Goal: Task Accomplishment & Management: Manage account settings

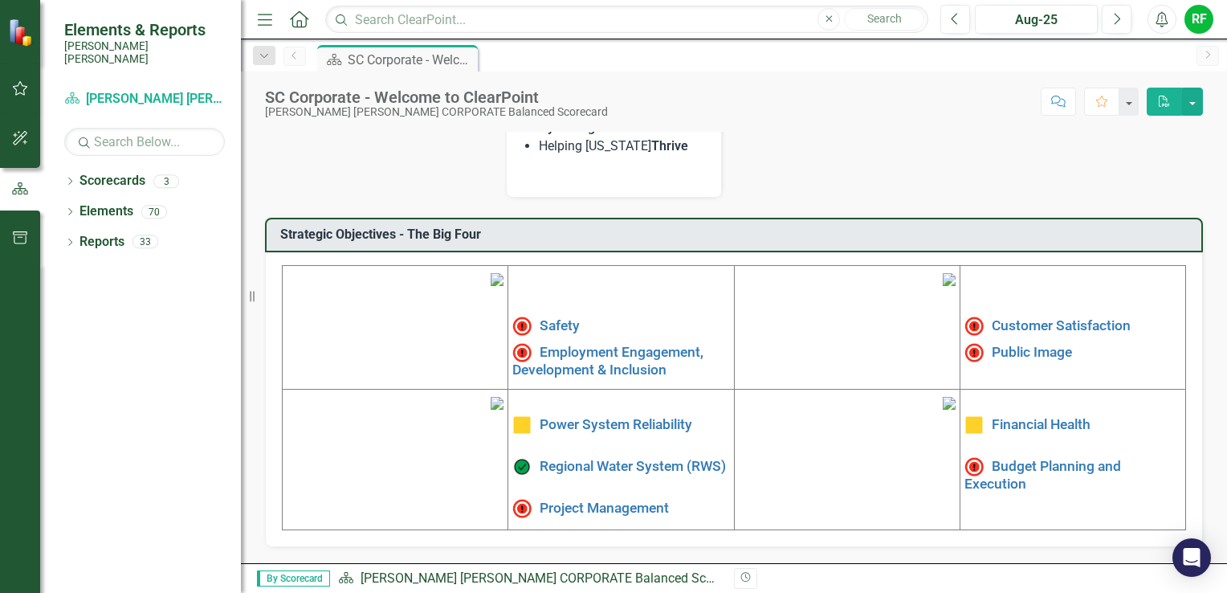
scroll to position [482, 0]
click at [563, 317] on link "Safety" at bounding box center [560, 325] width 40 height 16
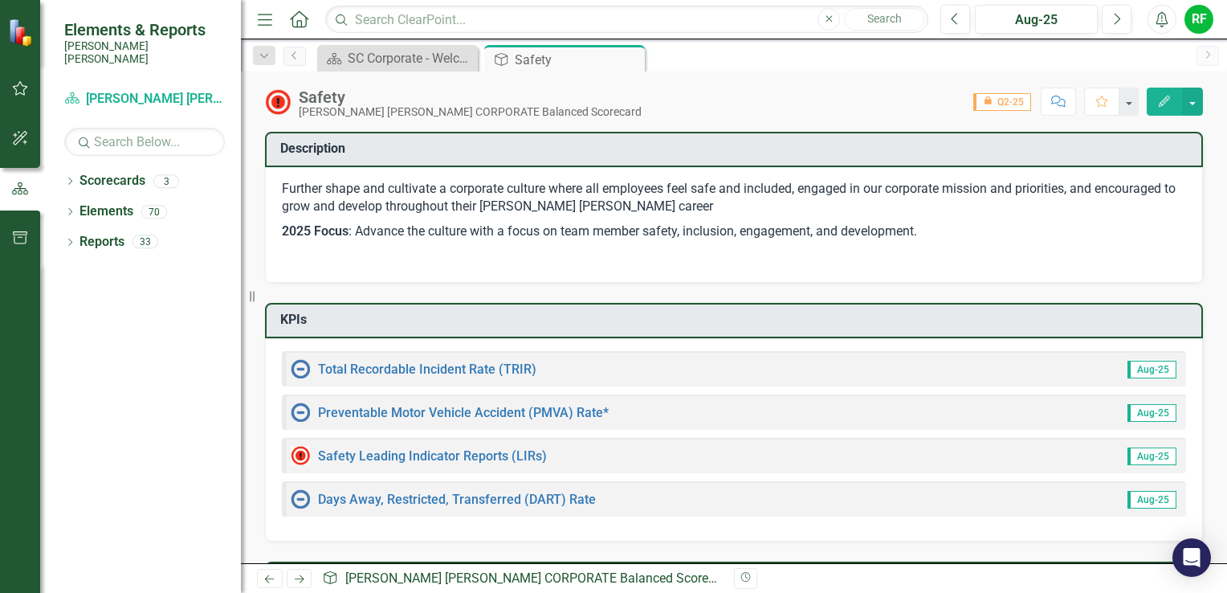
scroll to position [80, 0]
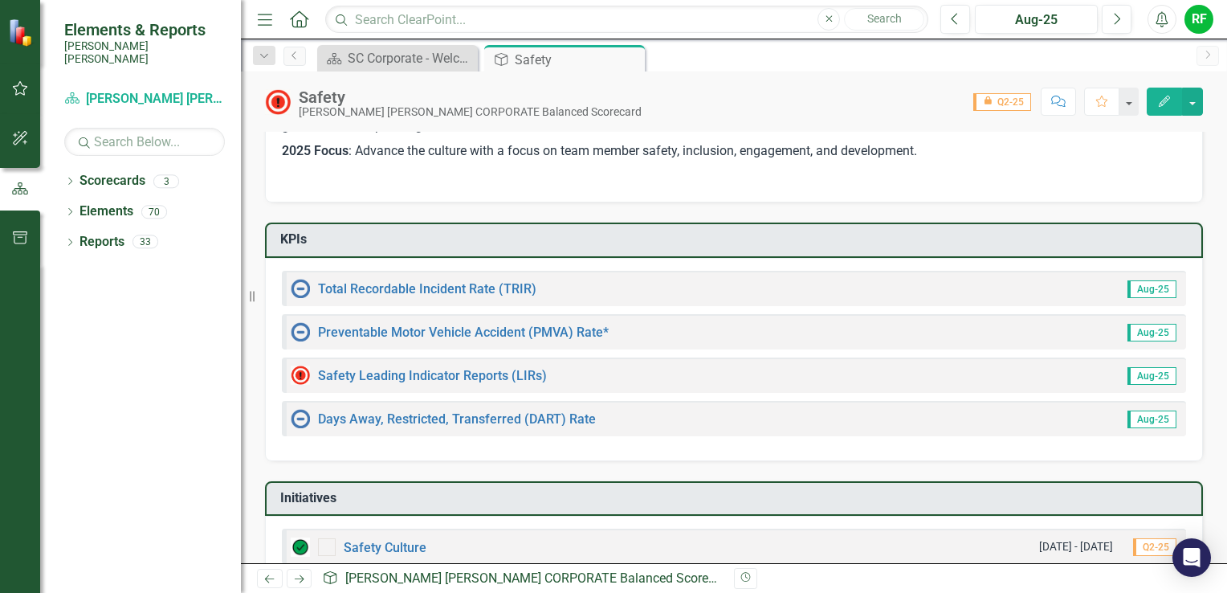
click at [573, 292] on div "Total Recordable Incident Rate (TRIR) Aug-25" at bounding box center [734, 288] width 904 height 35
click at [518, 287] on link "Total Recordable Incident Rate (TRIR)" at bounding box center [427, 288] width 218 height 15
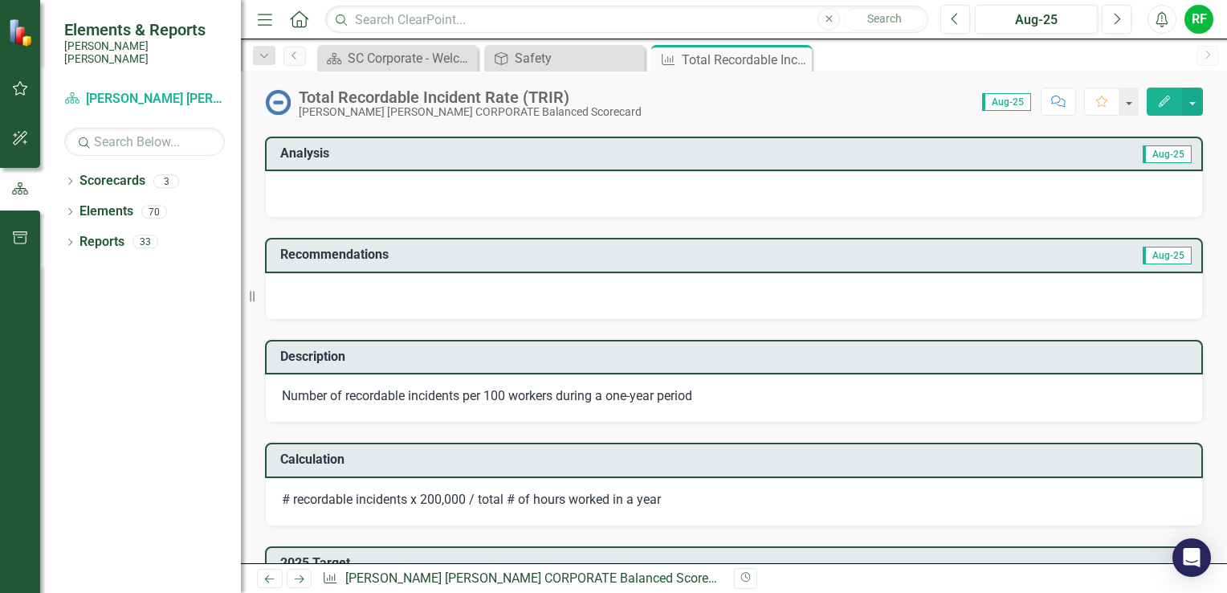
scroll to position [241, 0]
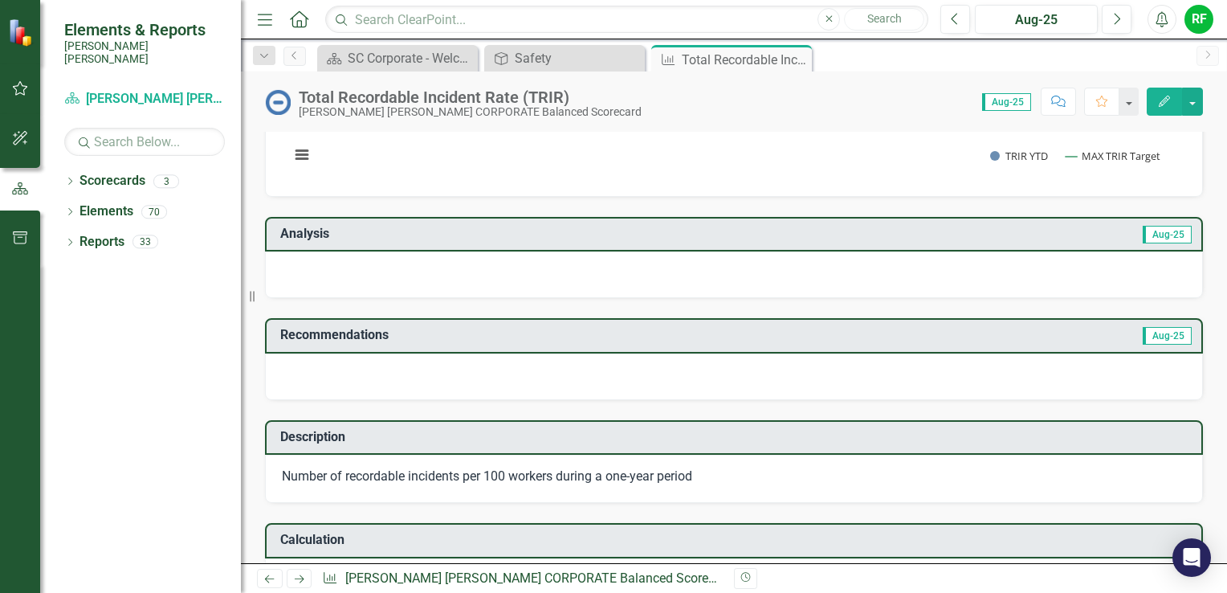
click at [385, 263] on div at bounding box center [734, 274] width 938 height 47
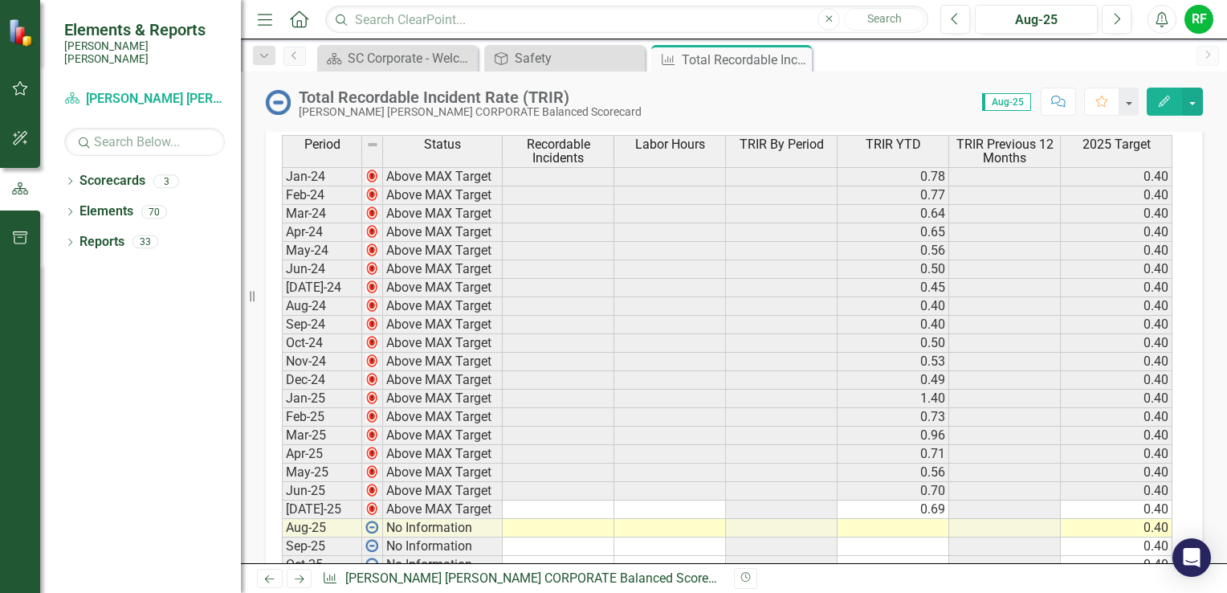
scroll to position [1044, 0]
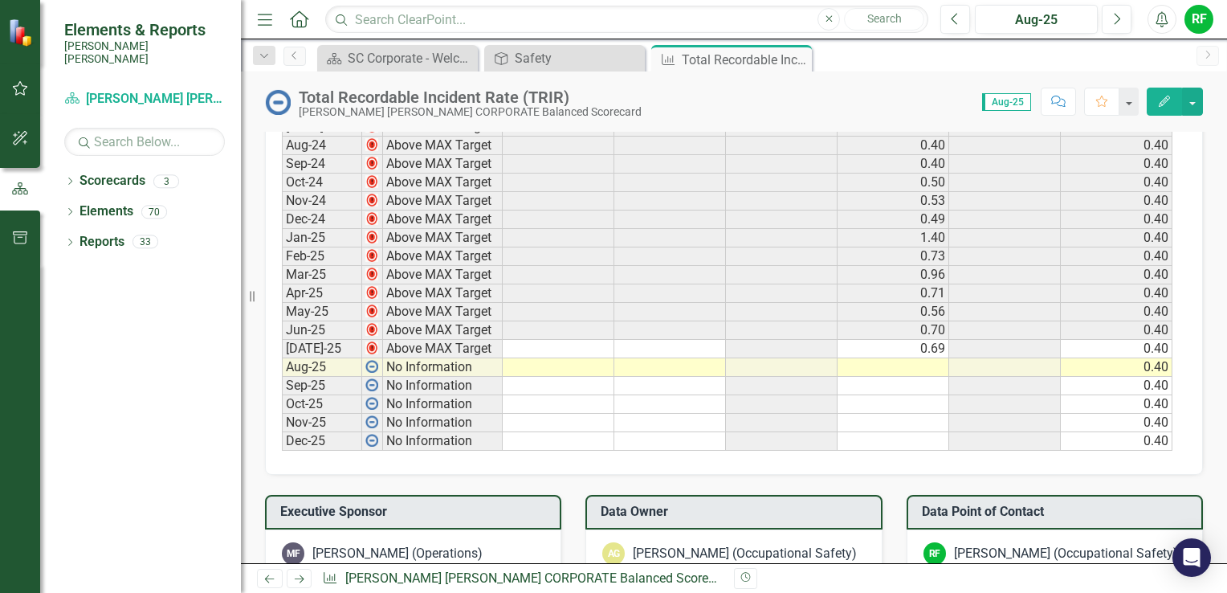
click at [759, 361] on td at bounding box center [894, 367] width 112 height 18
click at [759, 341] on td "0.69" at bounding box center [894, 349] width 112 height 18
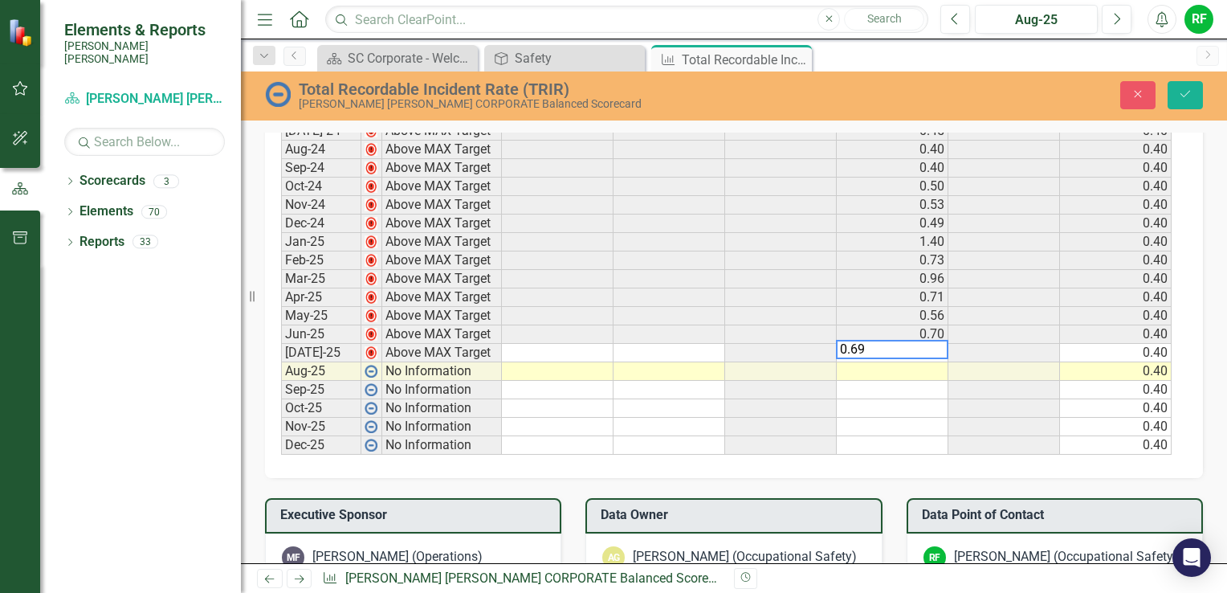
scroll to position [1047, 0]
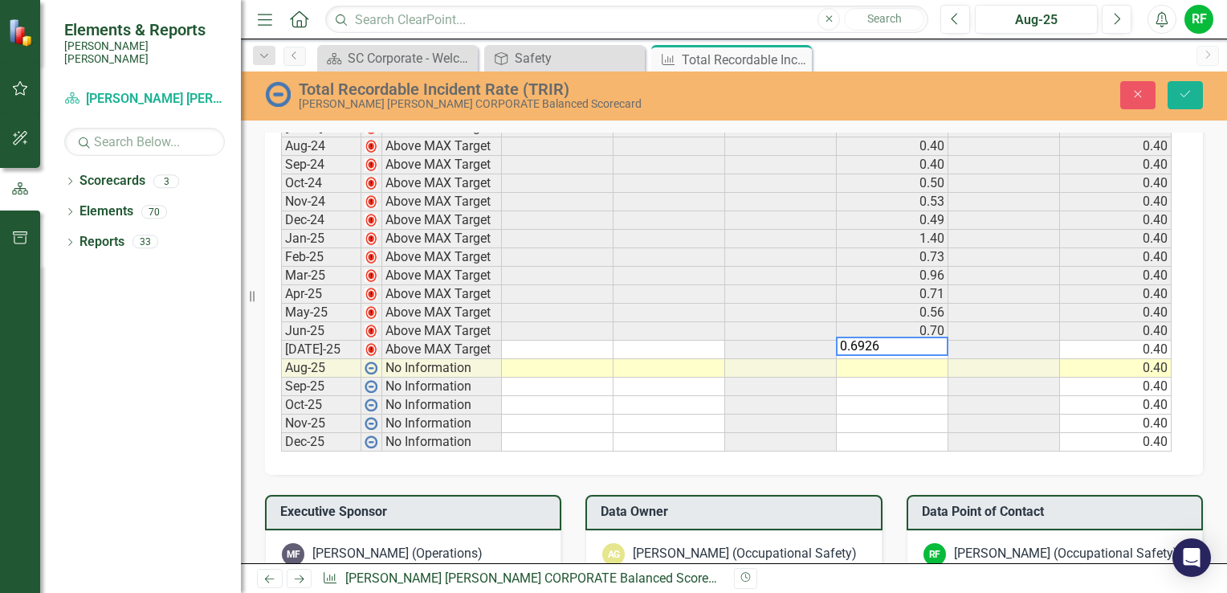
type textarea "0.6926"
click at [759, 362] on td at bounding box center [893, 368] width 112 height 18
click at [759, 360] on td at bounding box center [893, 368] width 112 height 18
type textarea ".6943"
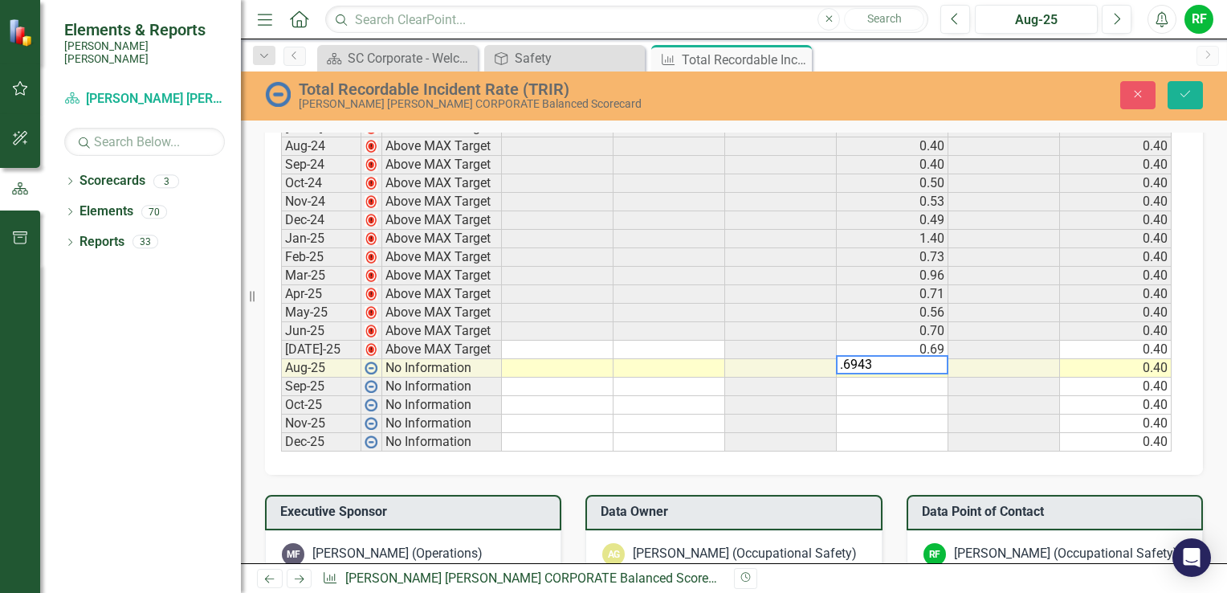
click at [759, 377] on td at bounding box center [893, 386] width 112 height 18
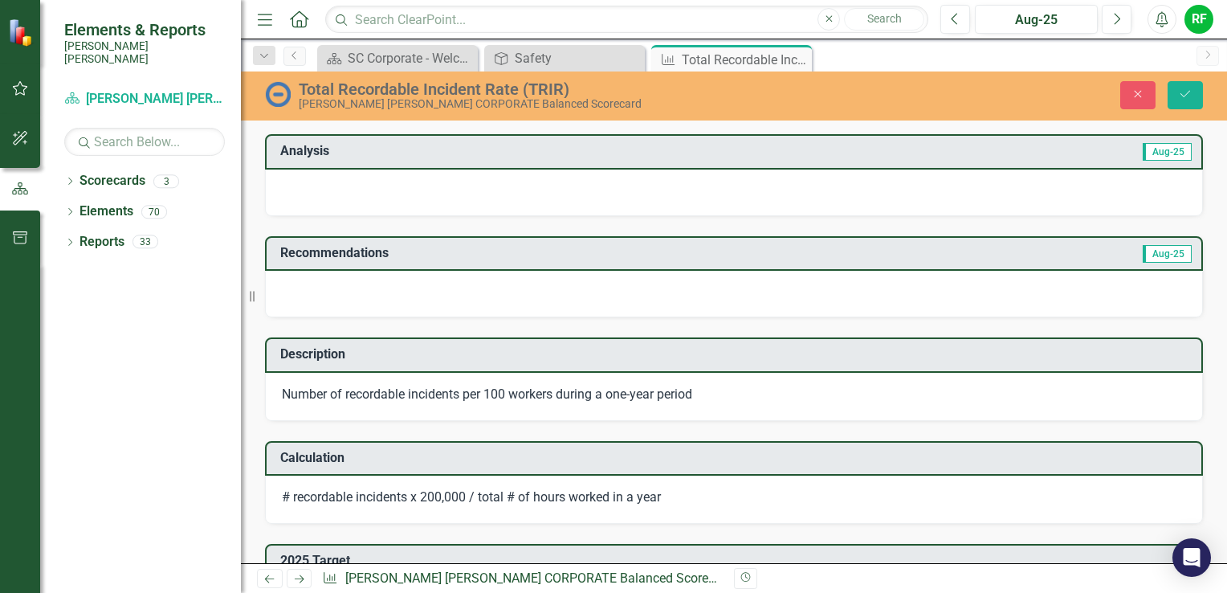
scroll to position [405, 0]
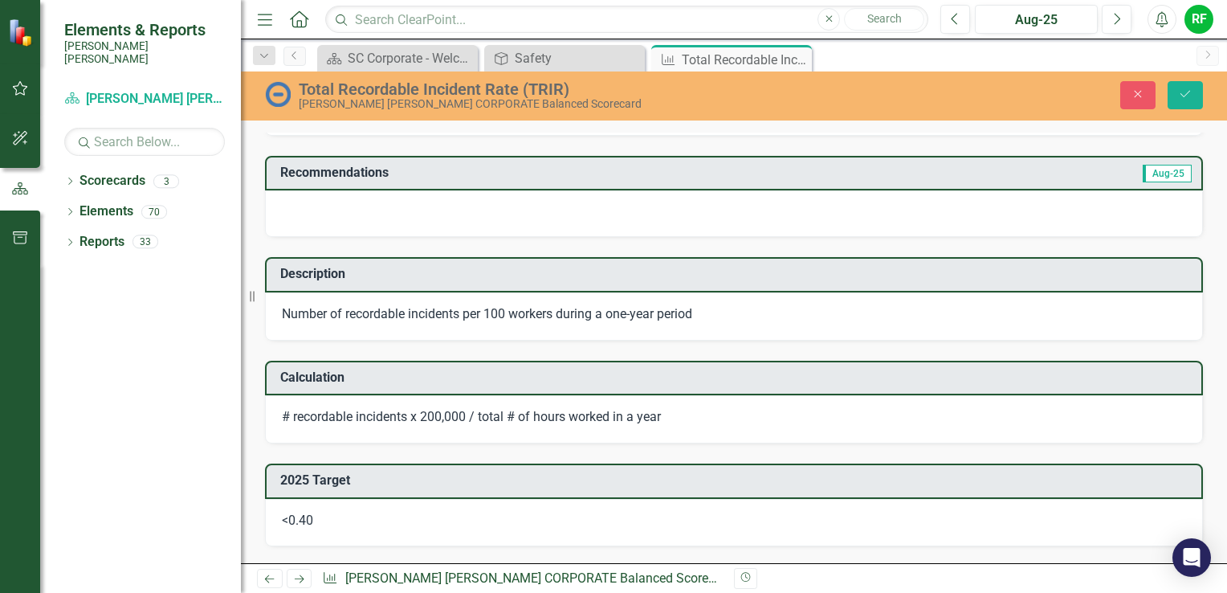
click at [483, 310] on span "Number of recordable incidents per 100 workers during a one-year period" at bounding box center [487, 313] width 410 height 15
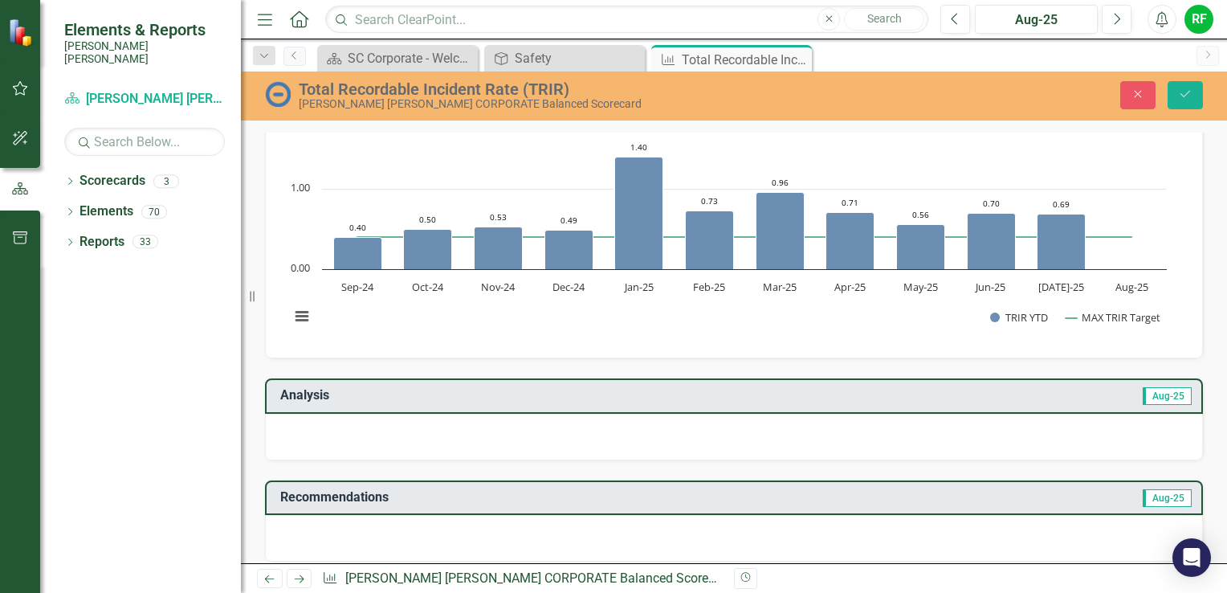
scroll to position [164, 0]
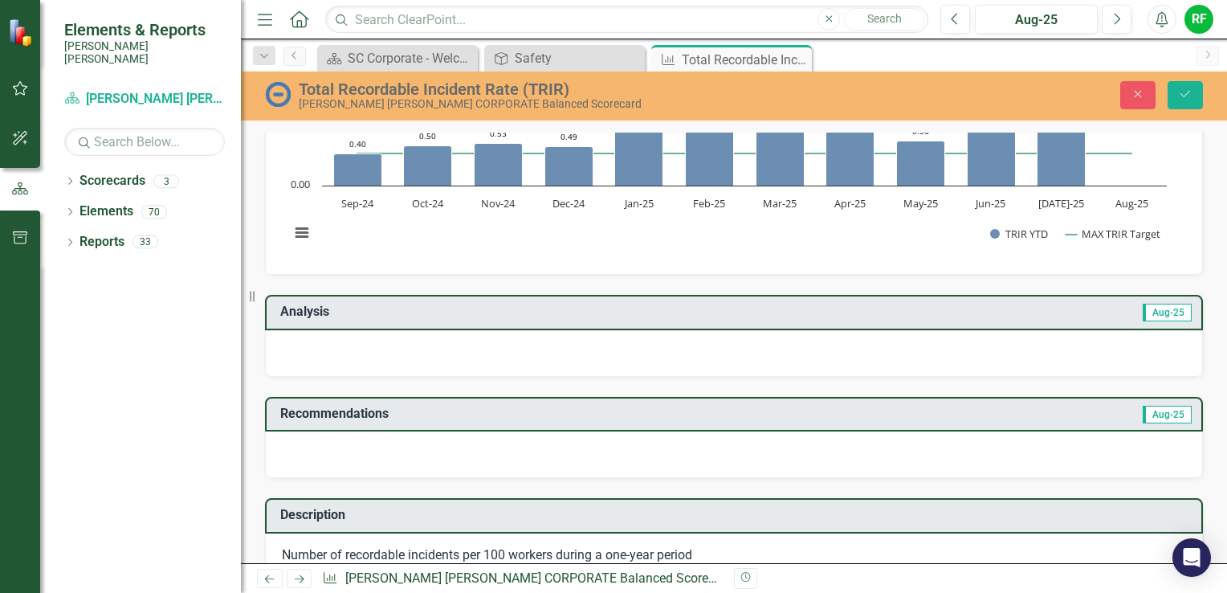
click at [386, 339] on div at bounding box center [734, 353] width 938 height 47
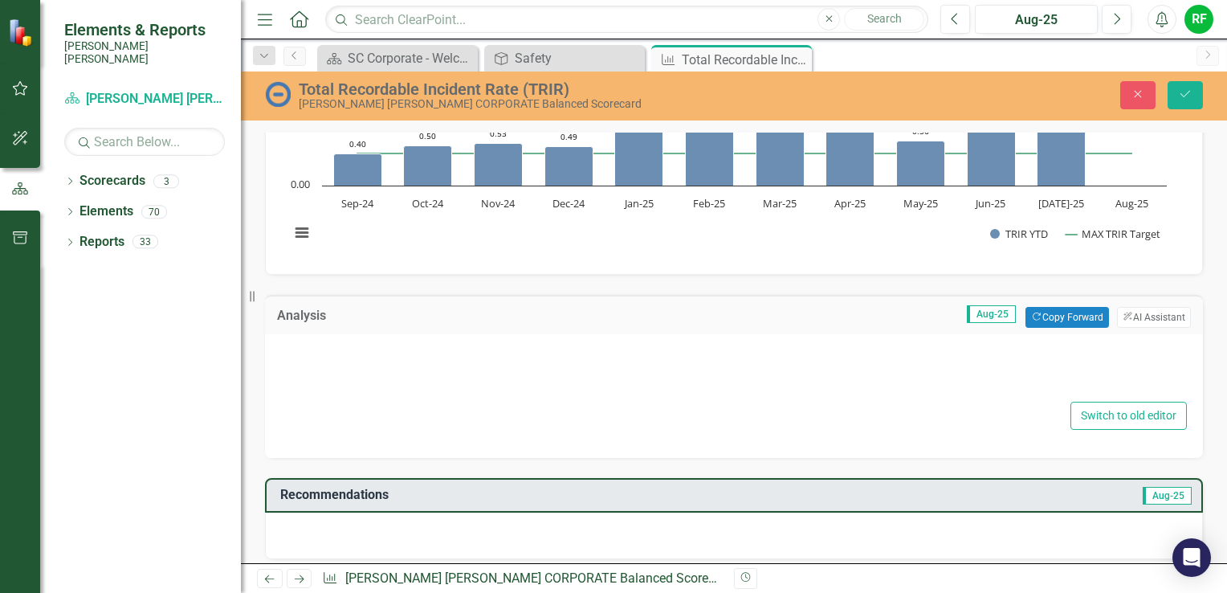
click at [407, 346] on div at bounding box center [734, 371] width 906 height 51
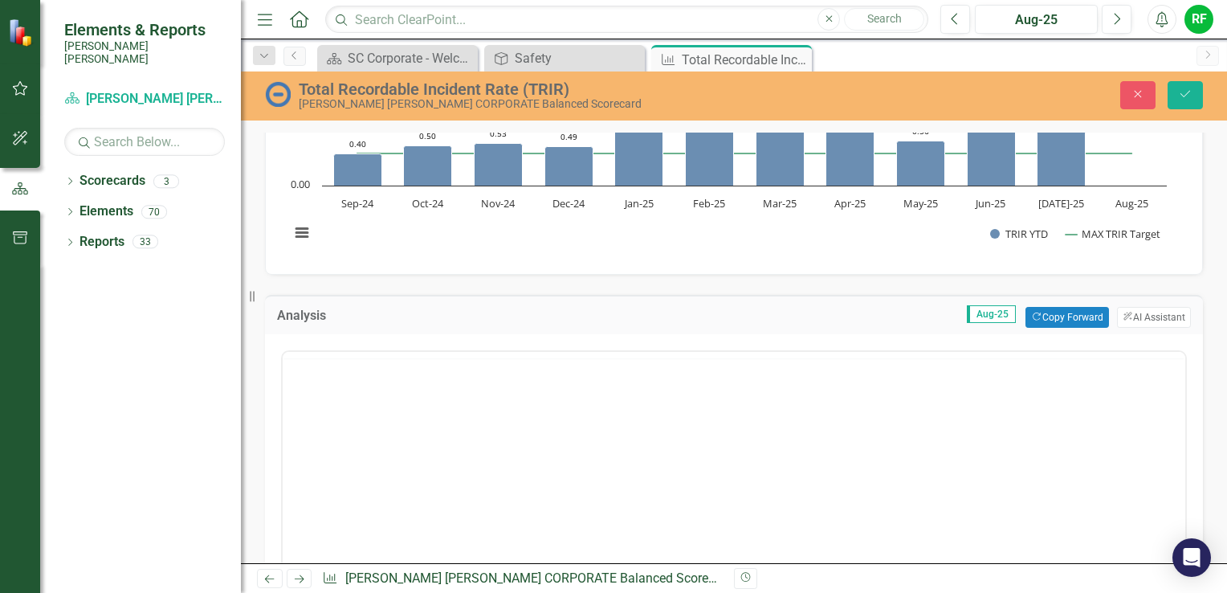
click at [402, 346] on div at bounding box center [734, 508] width 906 height 325
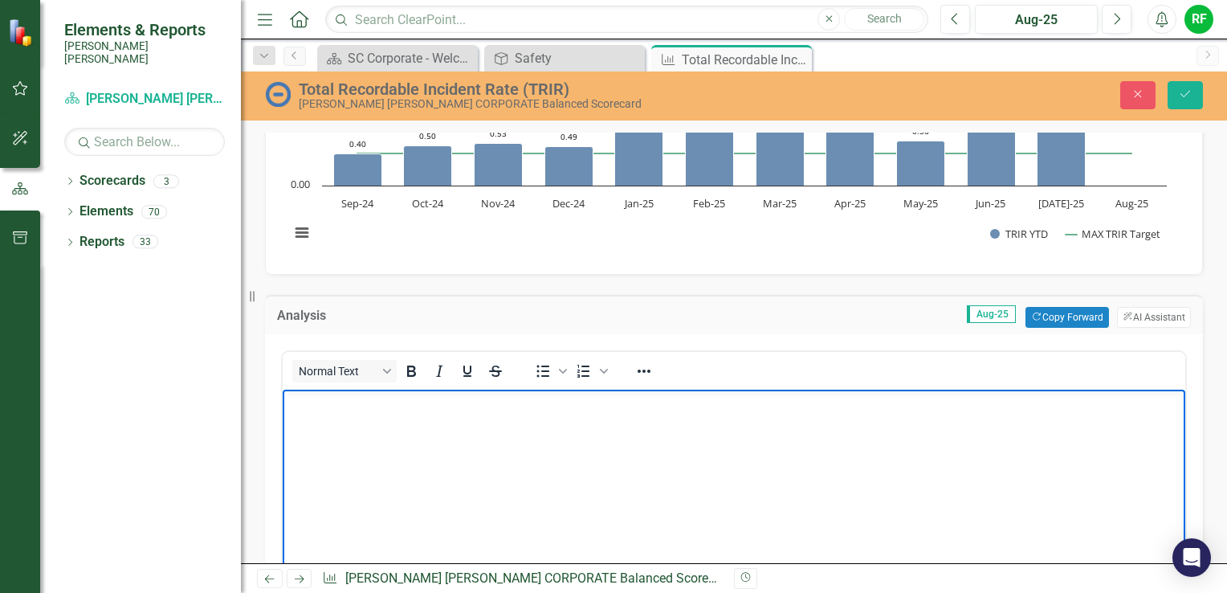
click at [361, 416] on body "Rich Text Area. Press ALT-0 for help." at bounding box center [734, 510] width 903 height 241
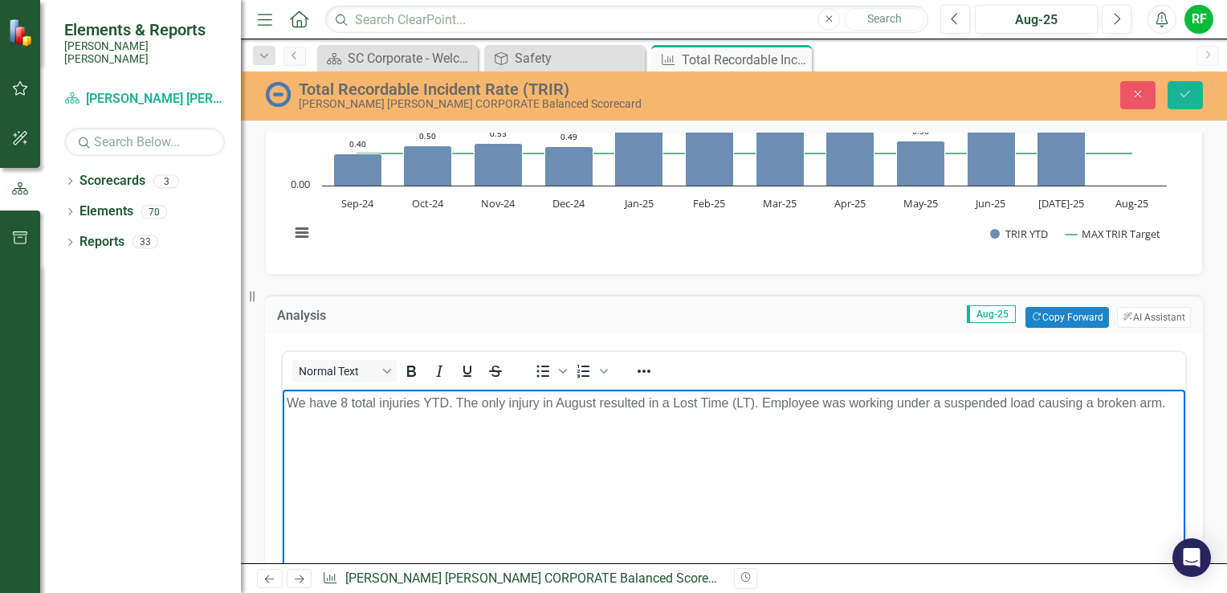
click at [610, 432] on body "We have 8 total injuries YTD. The only injury in August resulted in a Lost Time…" at bounding box center [734, 510] width 903 height 241
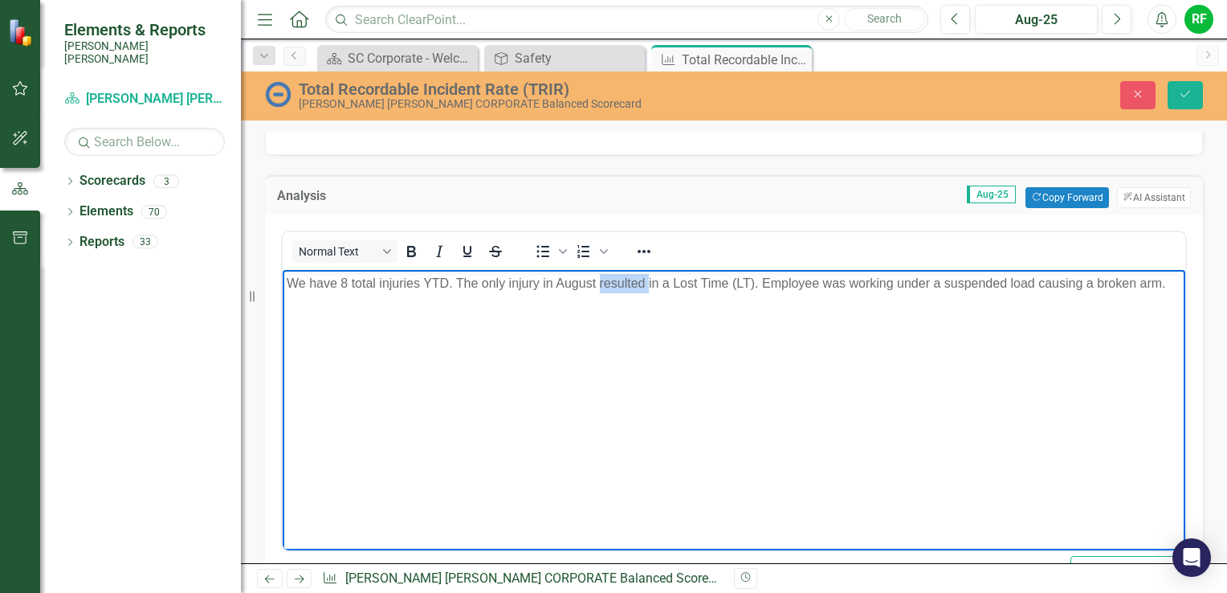
scroll to position [324, 0]
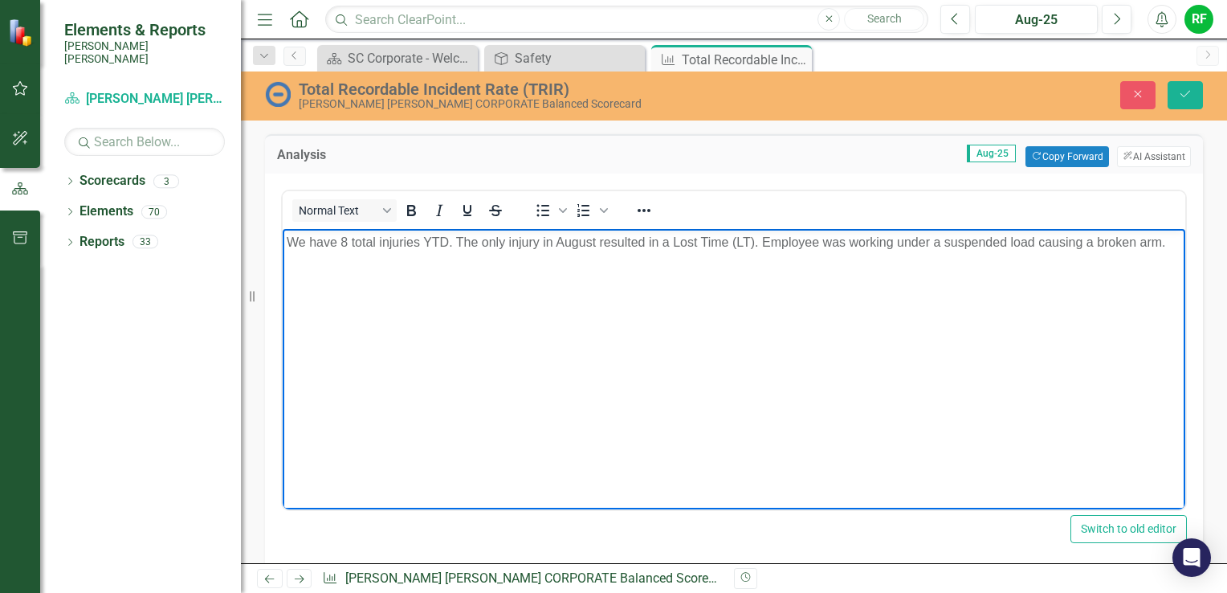
click at [759, 247] on p "We have 8 total injuries YTD. The only injury in August resulted in a Lost Time…" at bounding box center [734, 242] width 895 height 19
click at [759, 98] on icon "Save" at bounding box center [1185, 93] width 14 height 11
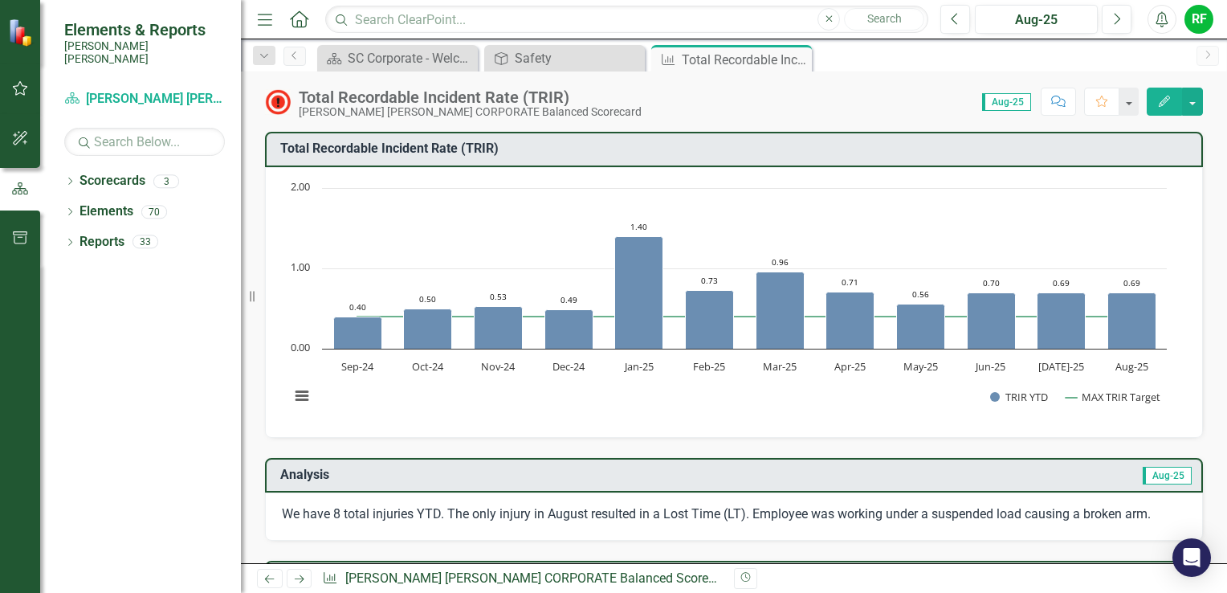
scroll to position [241, 0]
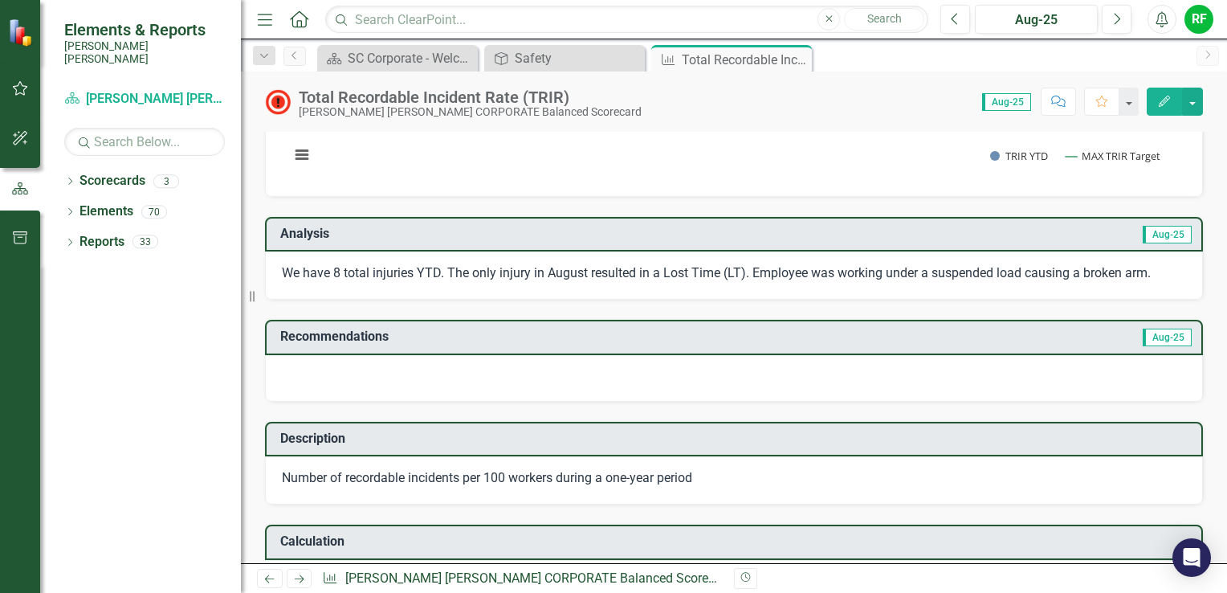
click at [331, 365] on div at bounding box center [734, 378] width 938 height 47
click at [330, 365] on div at bounding box center [734, 378] width 938 height 47
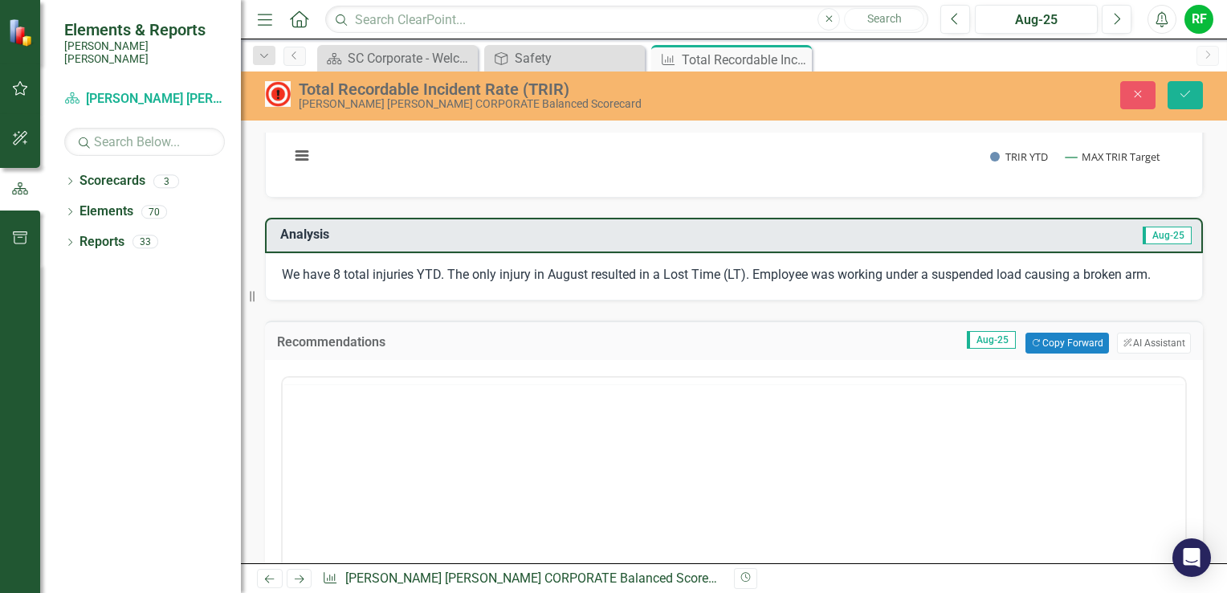
scroll to position [0, 0]
click at [325, 425] on p "Rich Text Area. Press ALT-0 for help." at bounding box center [734, 428] width 895 height 19
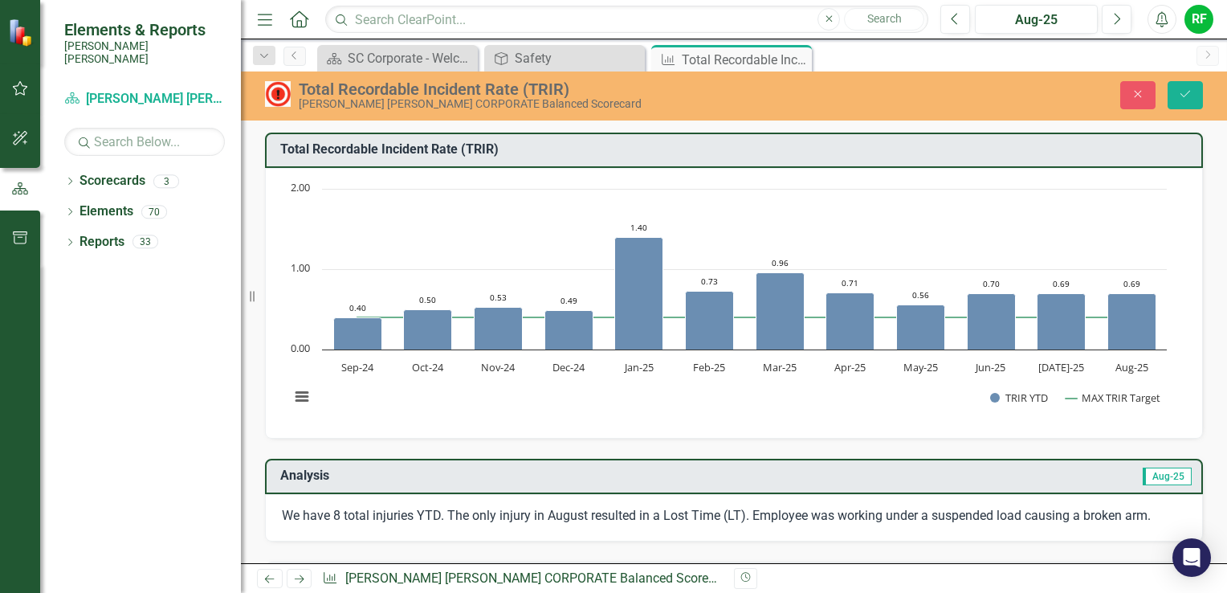
scroll to position [241, 0]
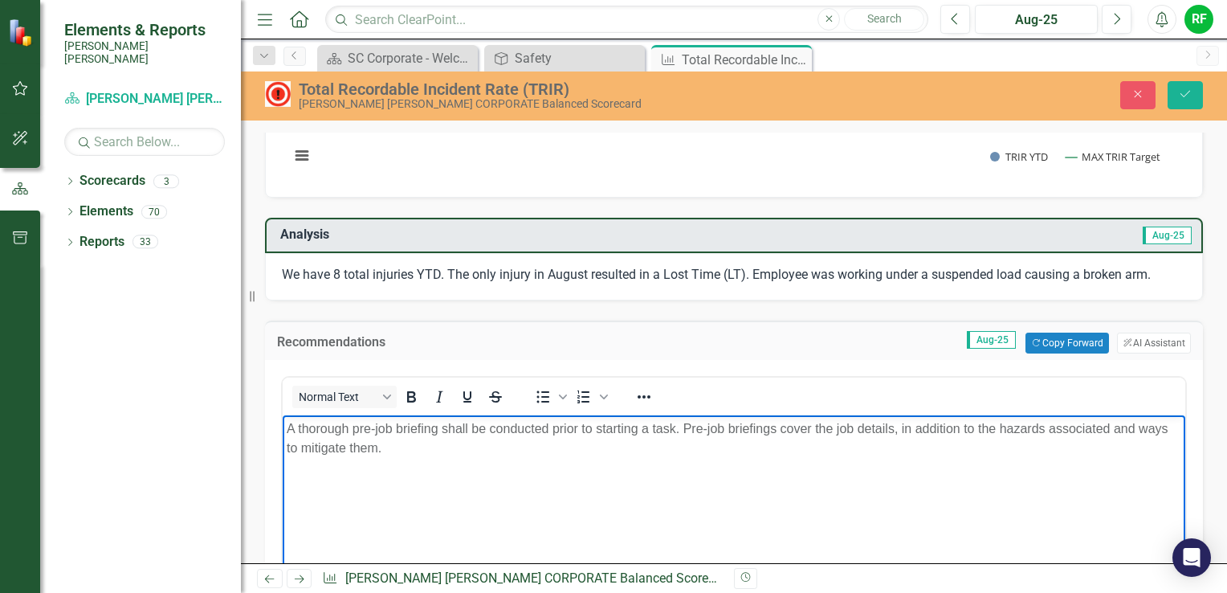
click at [389, 440] on p "A thorough pre-job briefing shall be conducted prior to starting a task. Pre-jo…" at bounding box center [734, 438] width 895 height 39
click at [387, 443] on p "A thorough pre-job briefing shall be conducted prior to starting a task. Pre-jo…" at bounding box center [734, 438] width 895 height 39
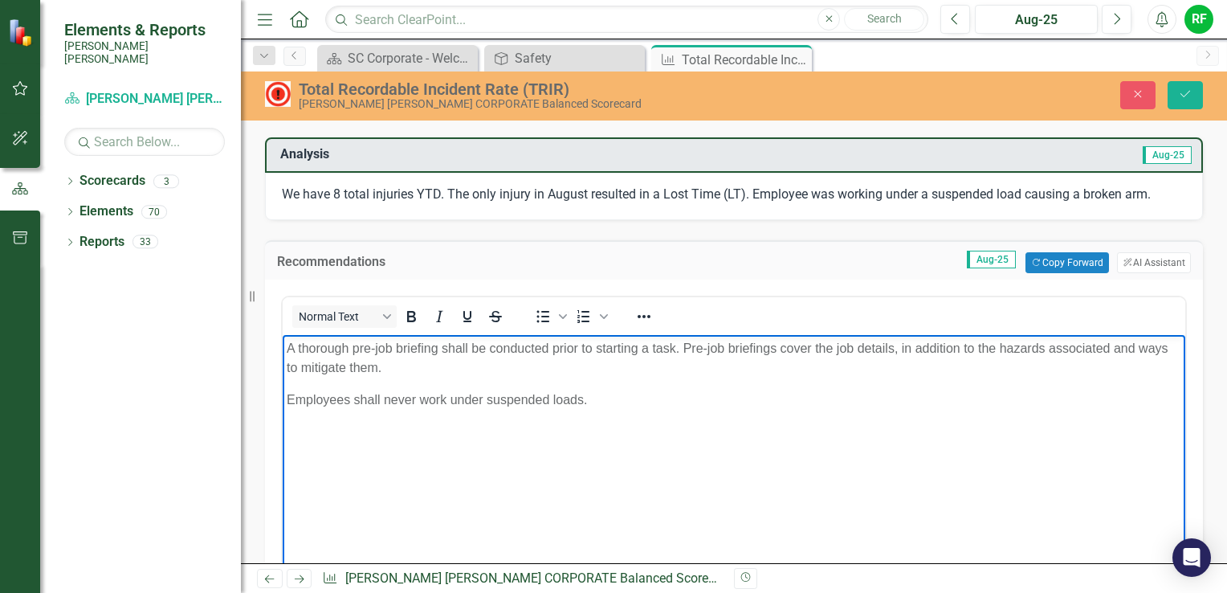
scroll to position [402, 0]
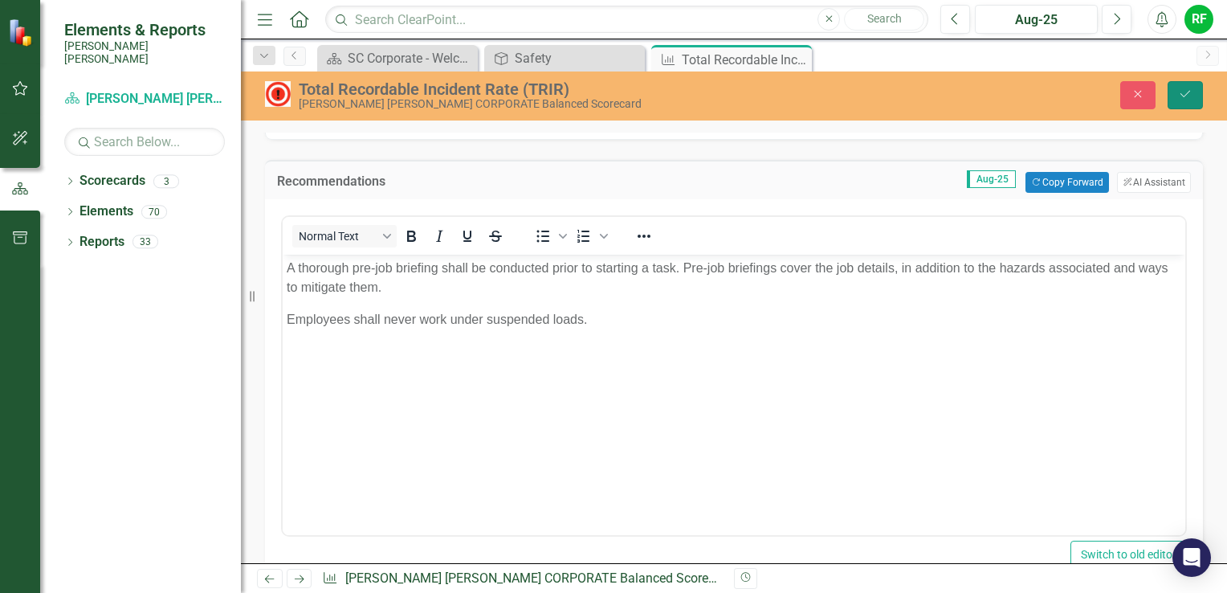
click at [1182, 90] on icon "Save" at bounding box center [1185, 93] width 14 height 11
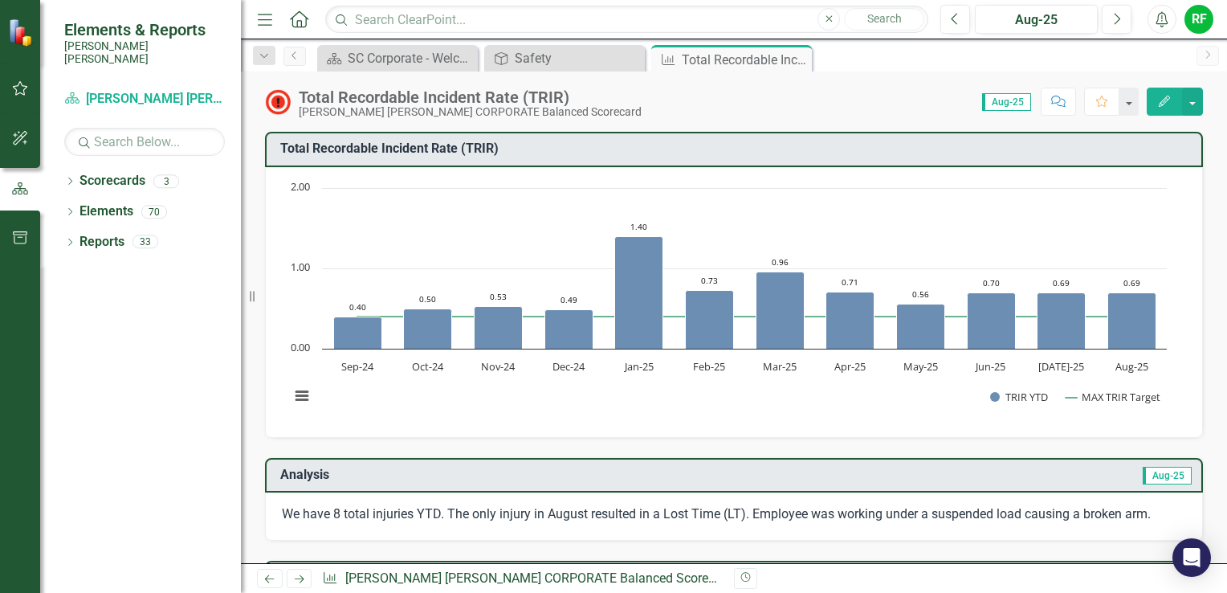
scroll to position [0, 0]
click at [561, 62] on div "Safety" at bounding box center [568, 58] width 106 height 20
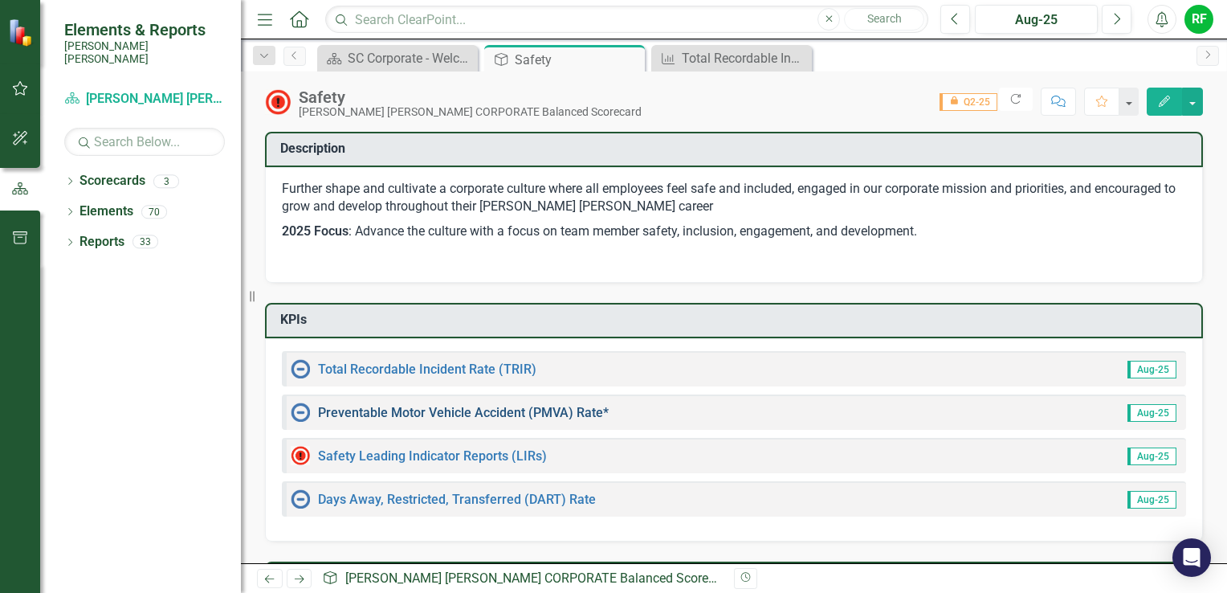
click at [532, 409] on link "Preventable Motor Vehicle Accident (PMVA) Rate*" at bounding box center [463, 412] width 291 height 15
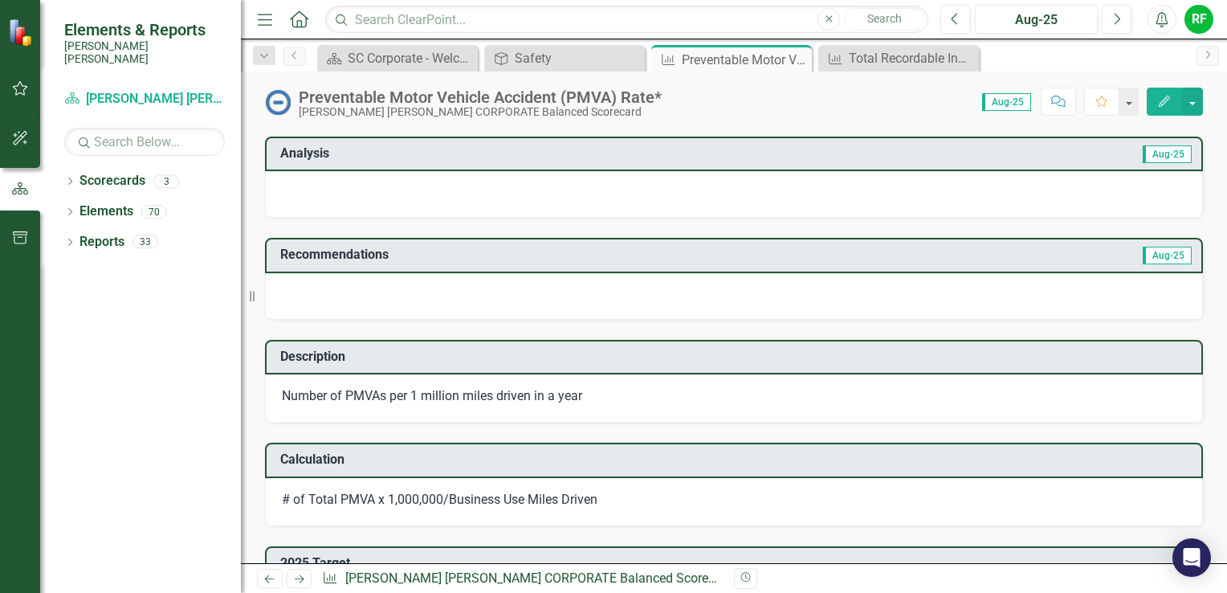
scroll to position [161, 0]
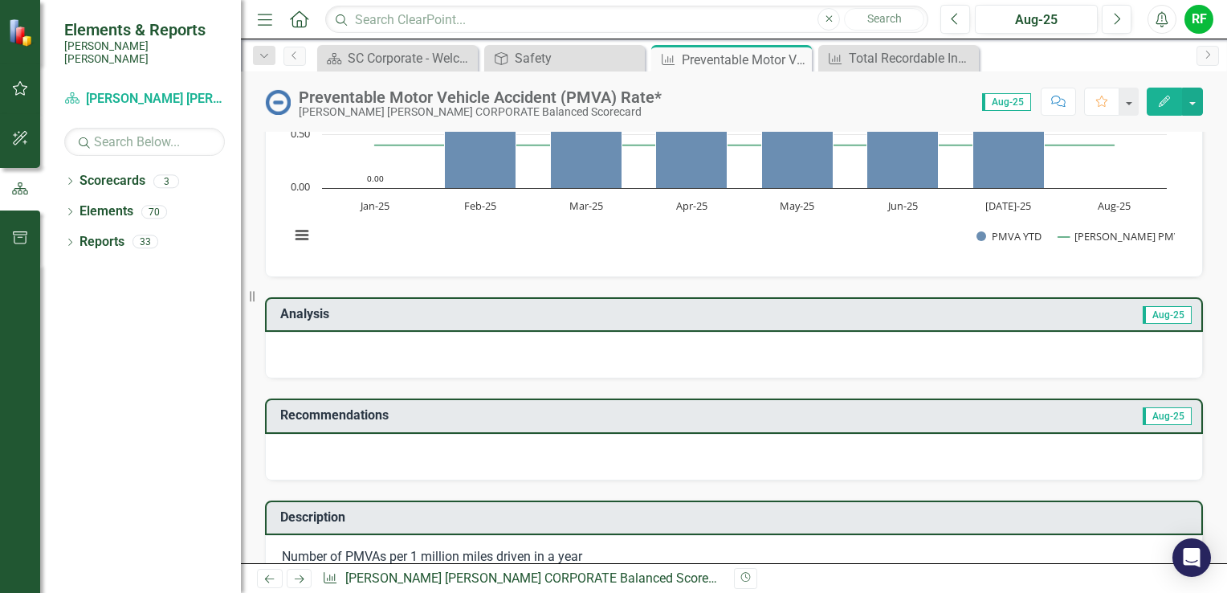
click at [375, 349] on div at bounding box center [734, 355] width 938 height 47
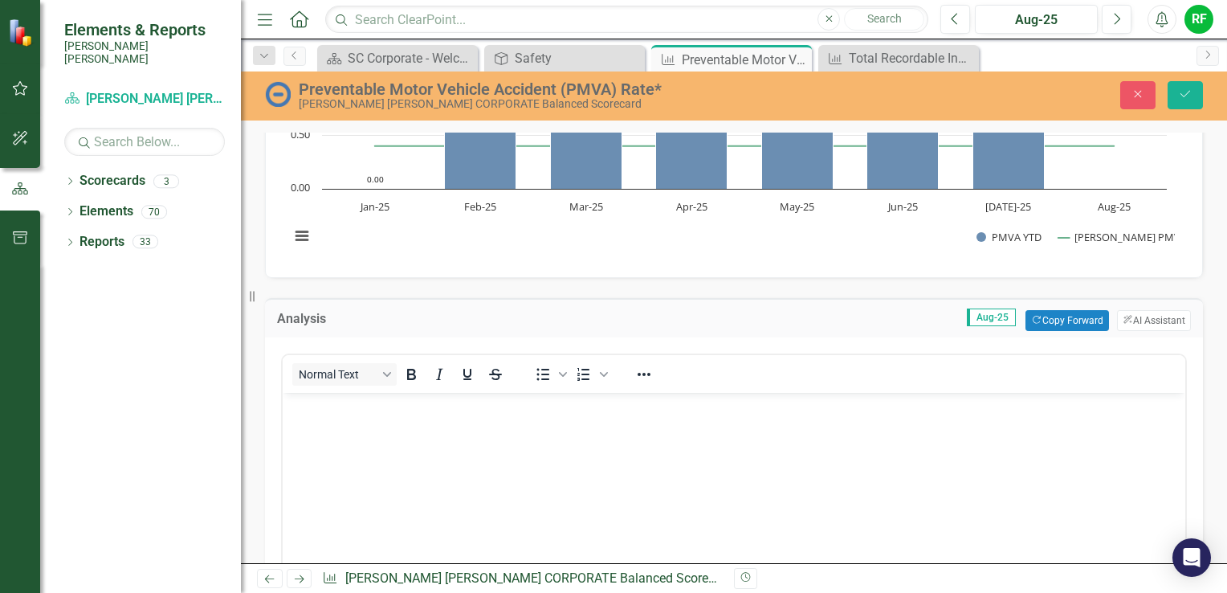
scroll to position [0, 0]
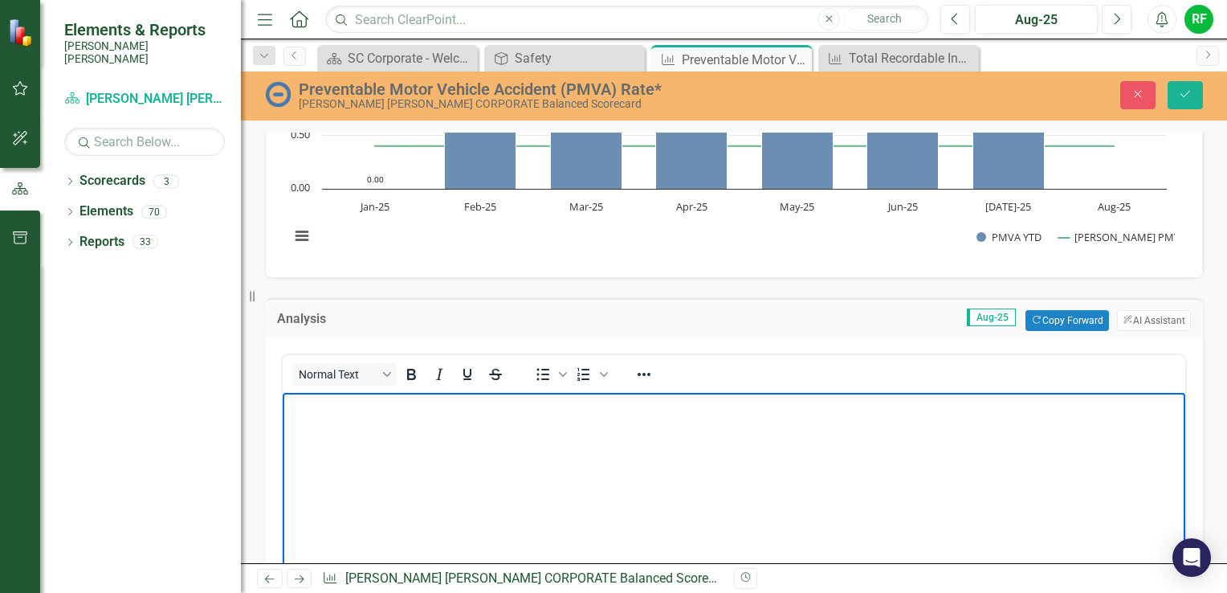
click at [368, 411] on p "Rich Text Area. Press ALT-0 for help." at bounding box center [734, 406] width 895 height 19
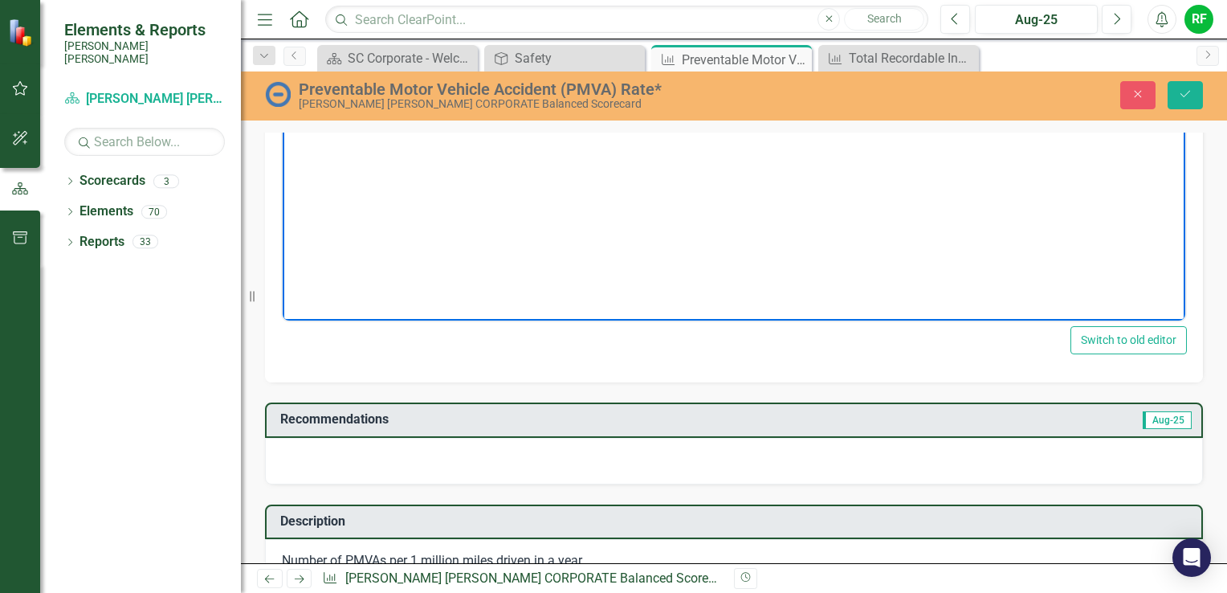
scroll to position [562, 0]
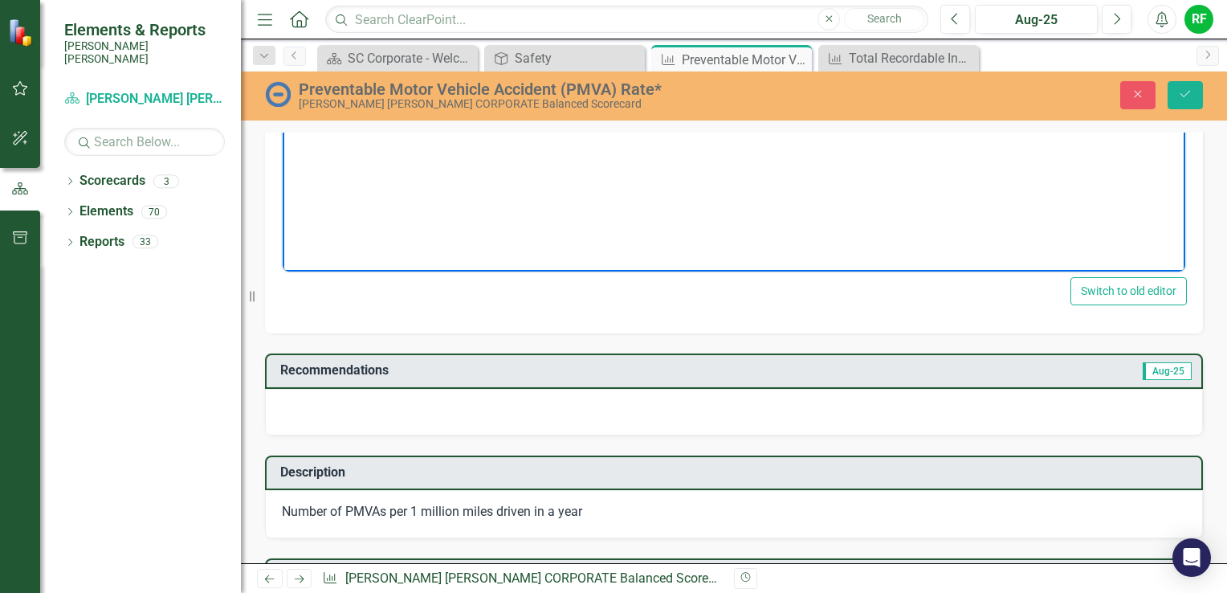
click at [380, 397] on div at bounding box center [734, 412] width 938 height 47
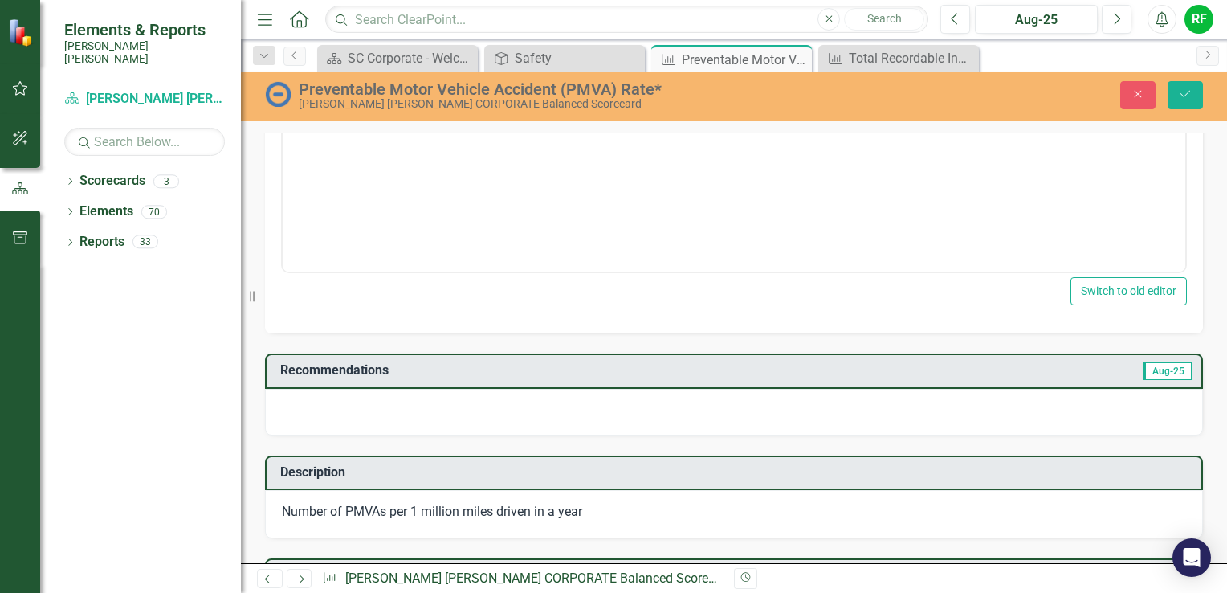
click at [373, 398] on div at bounding box center [734, 412] width 938 height 47
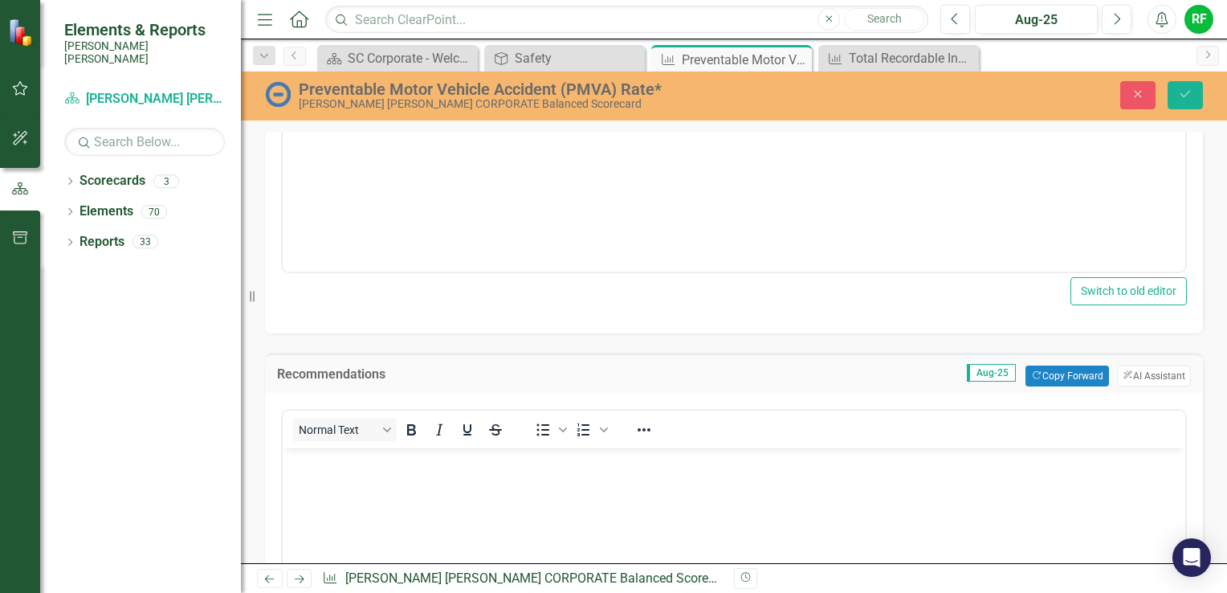
scroll to position [0, 0]
click at [361, 472] on body "Rich Text Area. Press ALT-0 for help." at bounding box center [734, 568] width 903 height 241
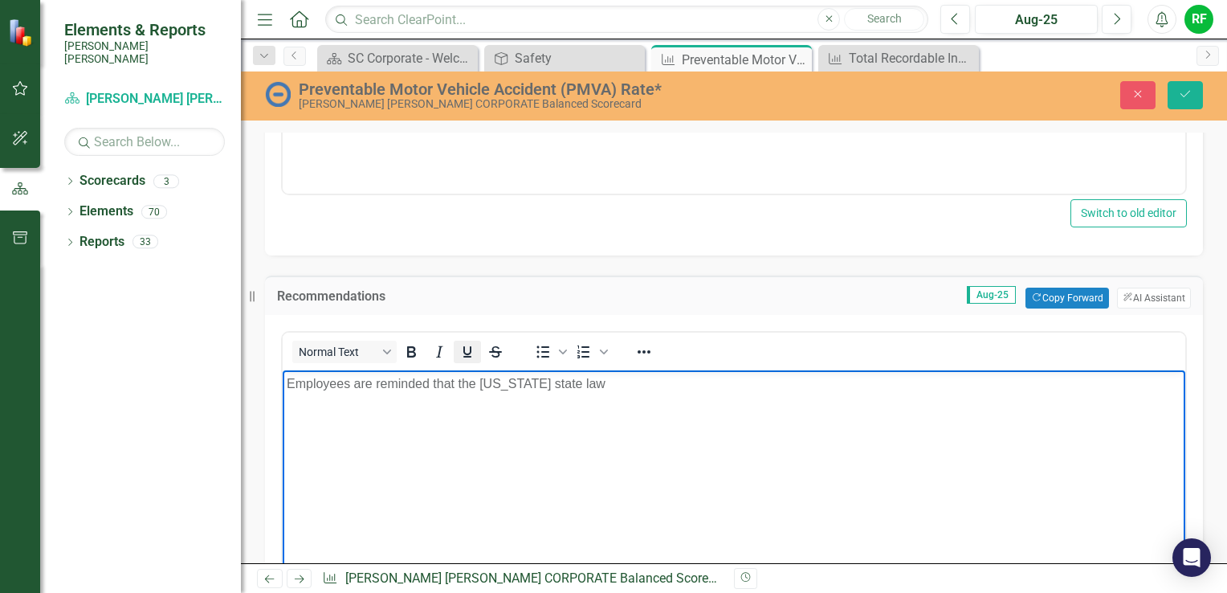
scroll to position [723, 0]
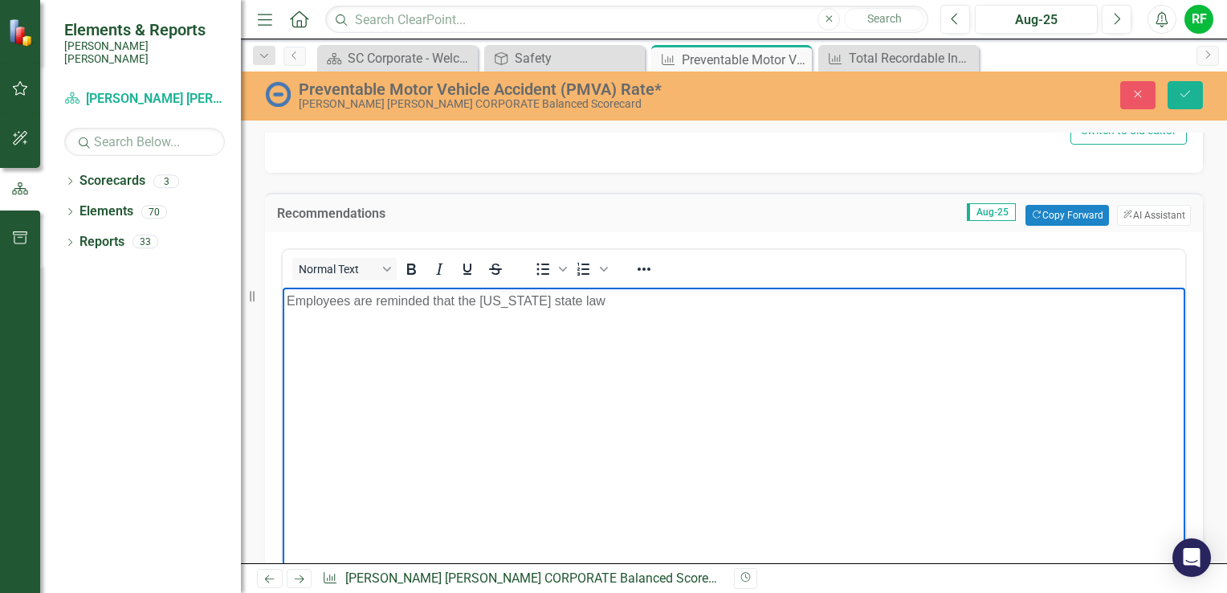
drag, startPoint x: 433, startPoint y: 300, endPoint x: 616, endPoint y: 306, distance: 183.2
click at [616, 306] on p "Employees are reminded that the South Carolina state law" at bounding box center [734, 301] width 895 height 19
copy p "that the South Carolina state law"
paste body "Rich Text Area. Press ALT-0 for help."
drag, startPoint x: 622, startPoint y: 298, endPoint x: 432, endPoint y: 301, distance: 190.4
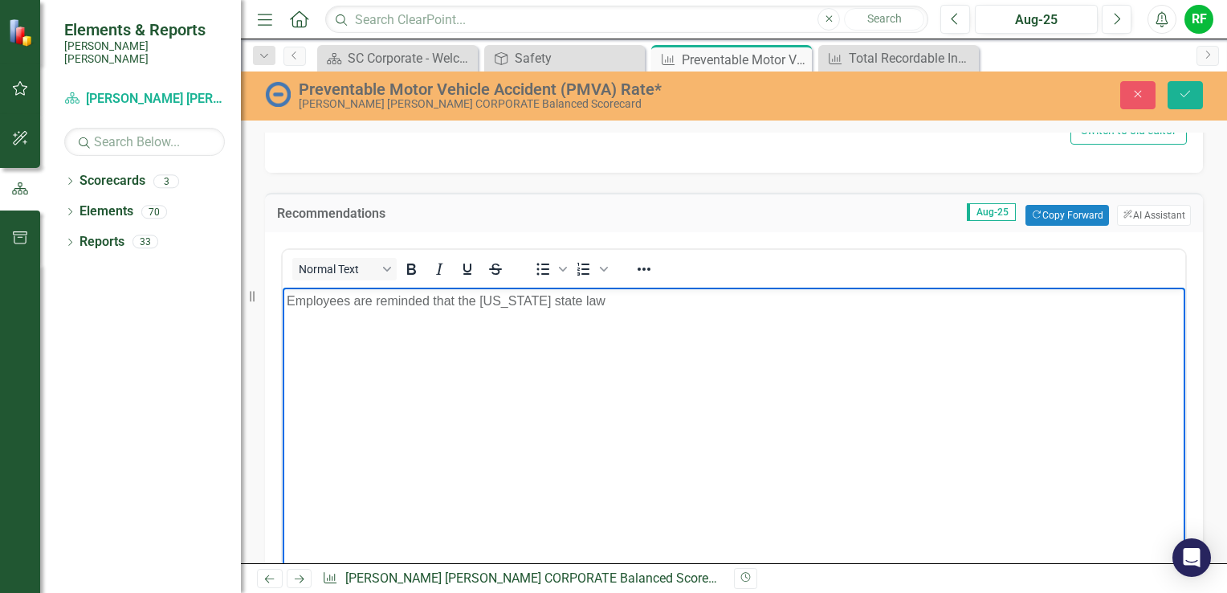
click at [432, 301] on p "Employees are reminded that the South Carolina state law" at bounding box center [734, 301] width 895 height 19
click at [438, 297] on p "Employees are reminded The South Carolina Hands-Free and Distracted Driving Act…" at bounding box center [734, 311] width 895 height 39
click at [472, 323] on p "Employees are reminded the South Carolina Hands-Free and Distracted Driving Act…" at bounding box center [734, 311] width 895 height 39
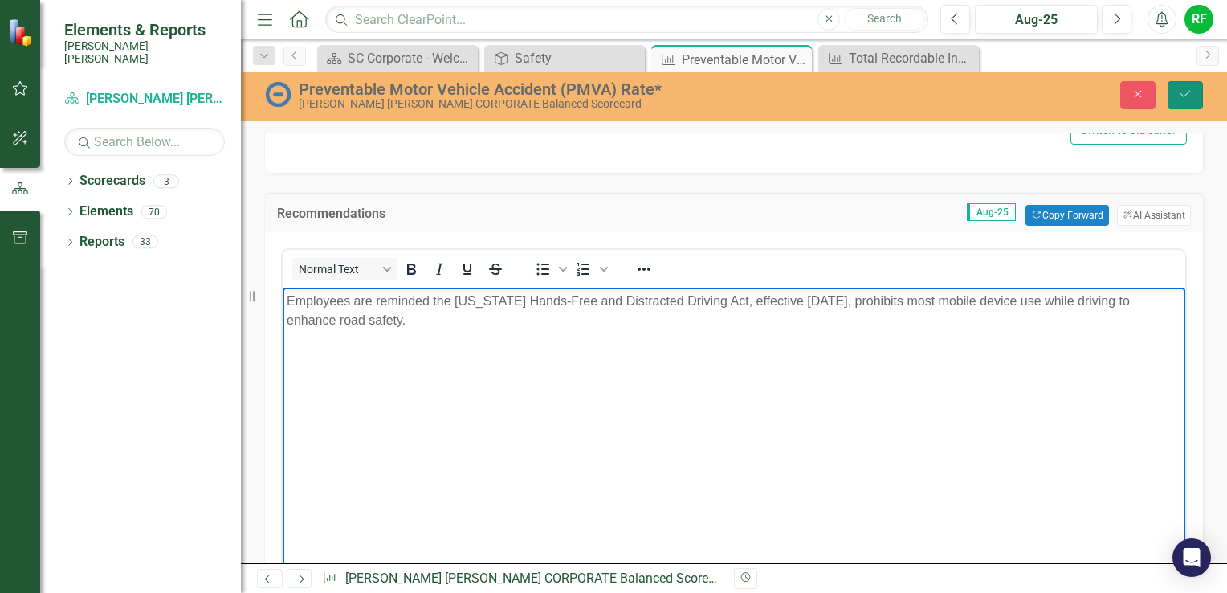
click at [1190, 86] on button "Save" at bounding box center [1185, 95] width 35 height 28
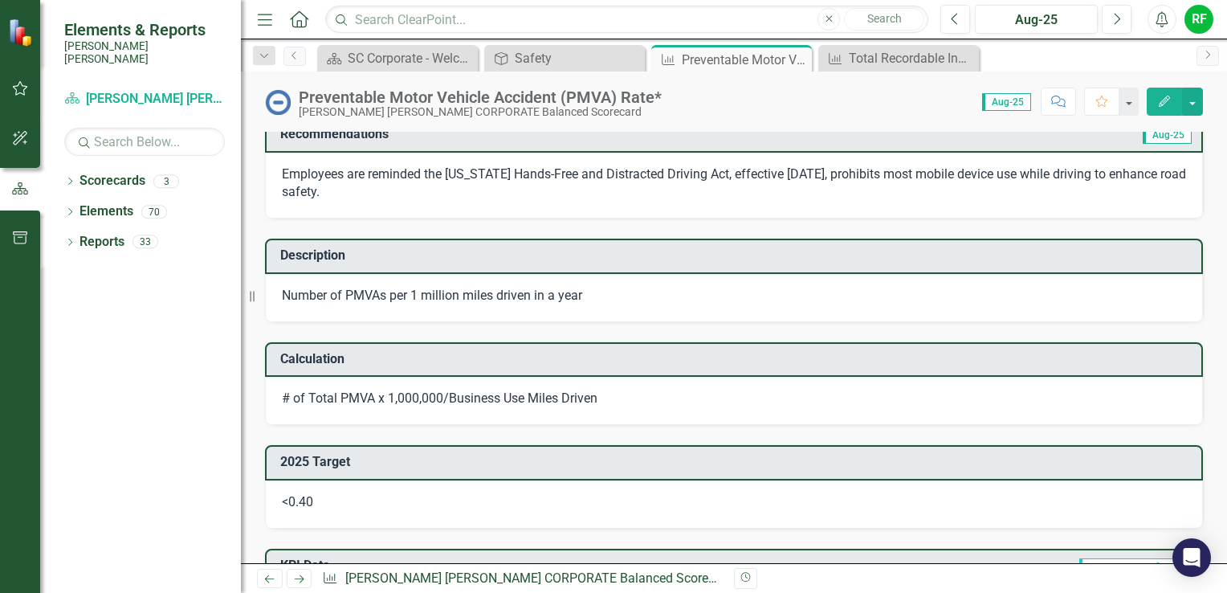
scroll to position [482, 0]
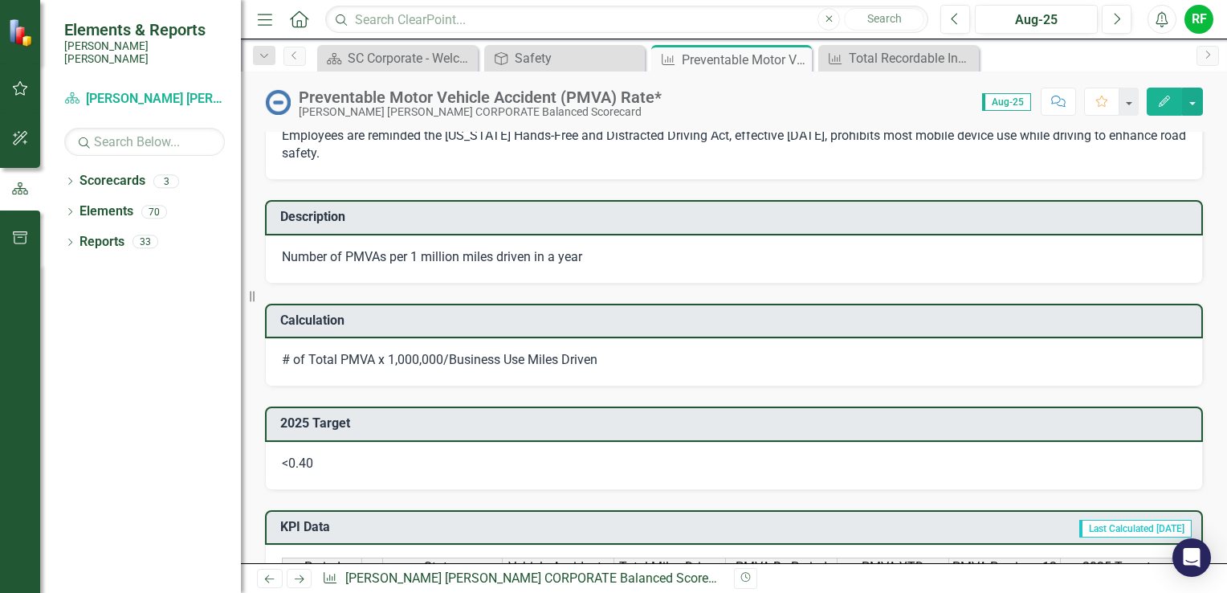
click at [626, 256] on div "Number of PMVAs per 1 million miles driven in a year" at bounding box center [734, 259] width 938 height 48
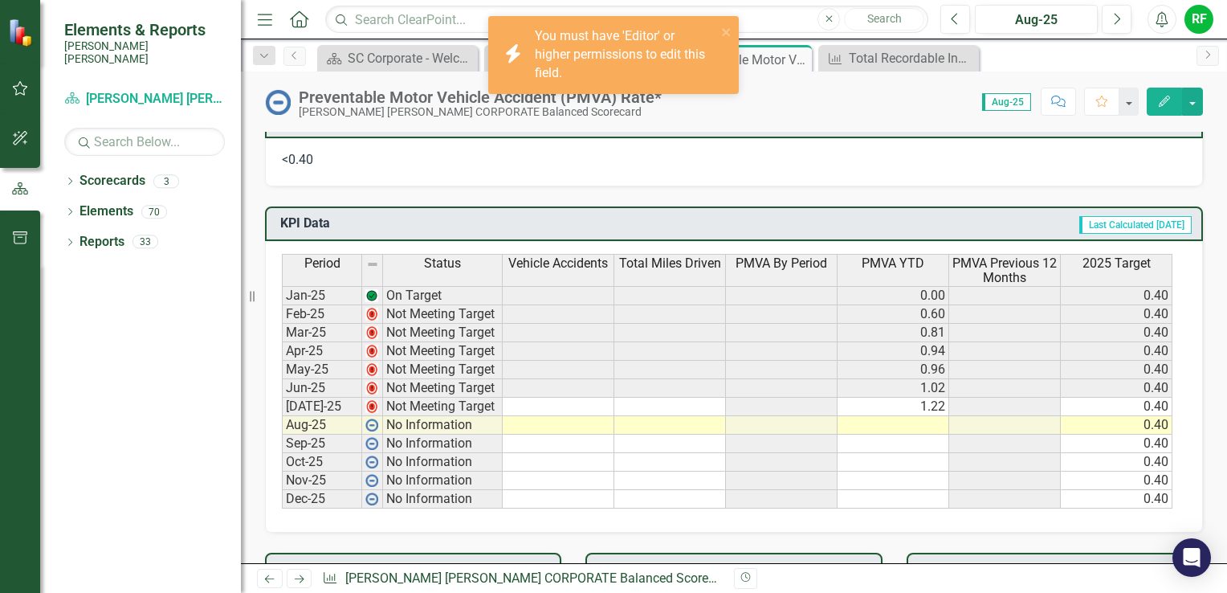
scroll to position [883, 0]
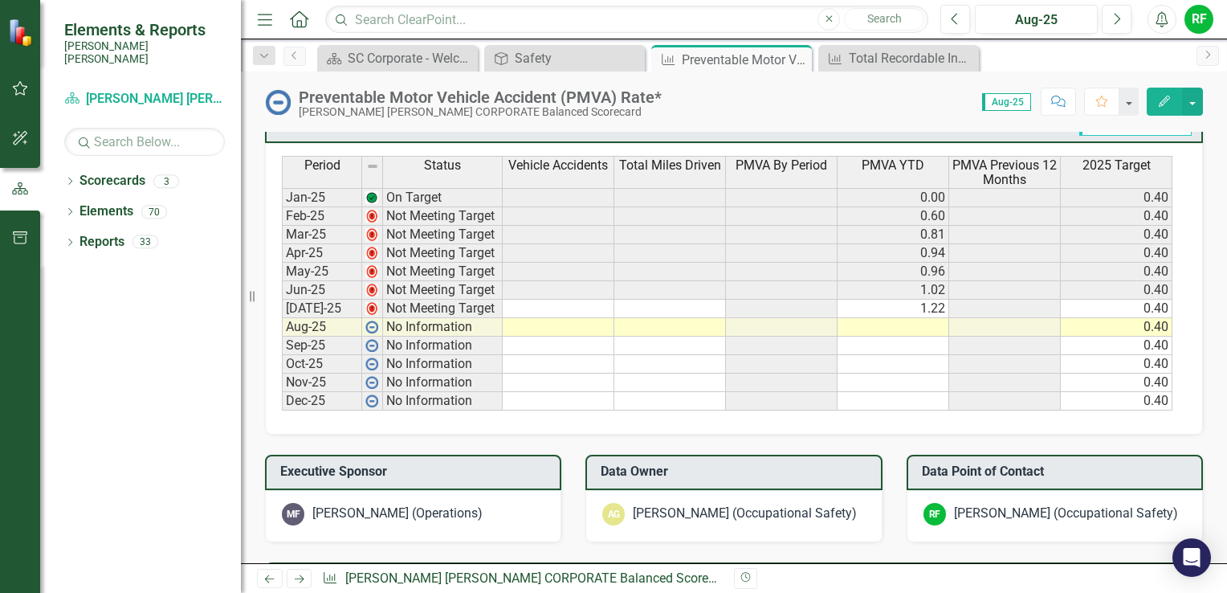
click at [899, 322] on td at bounding box center [894, 327] width 112 height 18
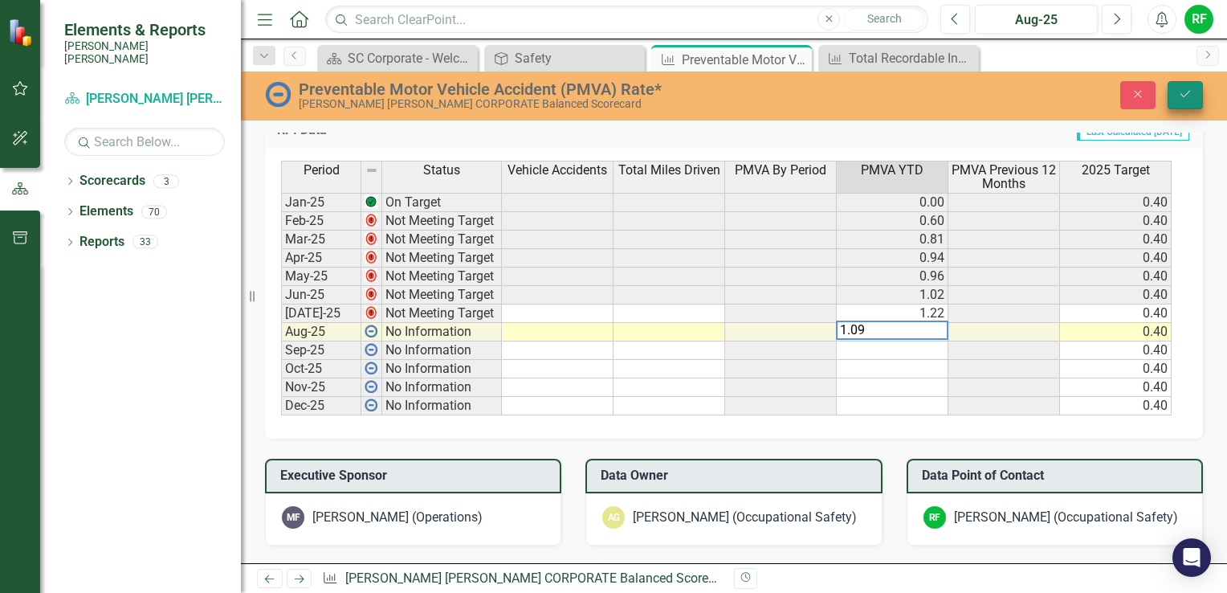
type textarea "1.09"
click at [1185, 92] on icon "Save" at bounding box center [1185, 93] width 14 height 11
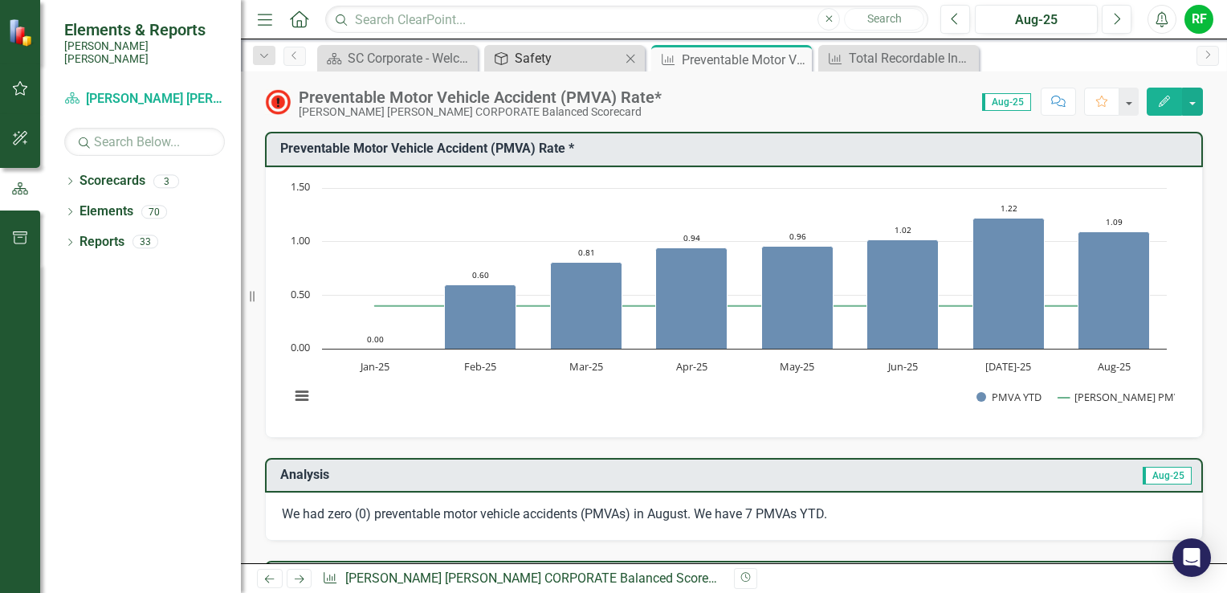
click at [578, 63] on div "Safety" at bounding box center [568, 58] width 106 height 20
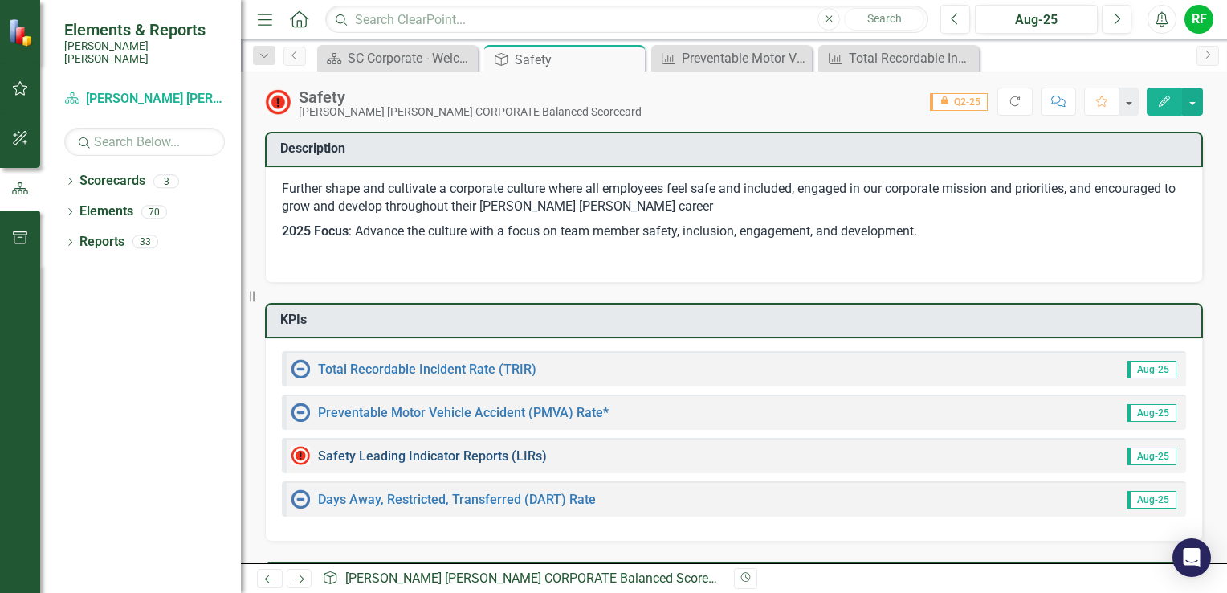
click at [486, 454] on link "Safety Leading Indicator Reports (LIRs)" at bounding box center [432, 455] width 229 height 15
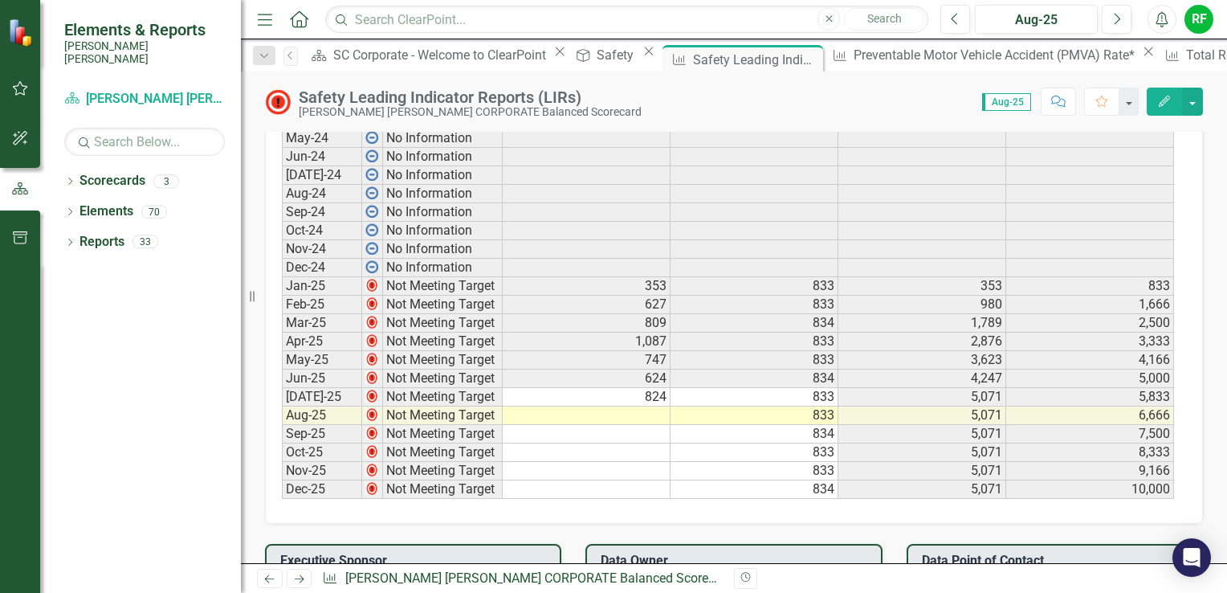
scroll to position [1044, 0]
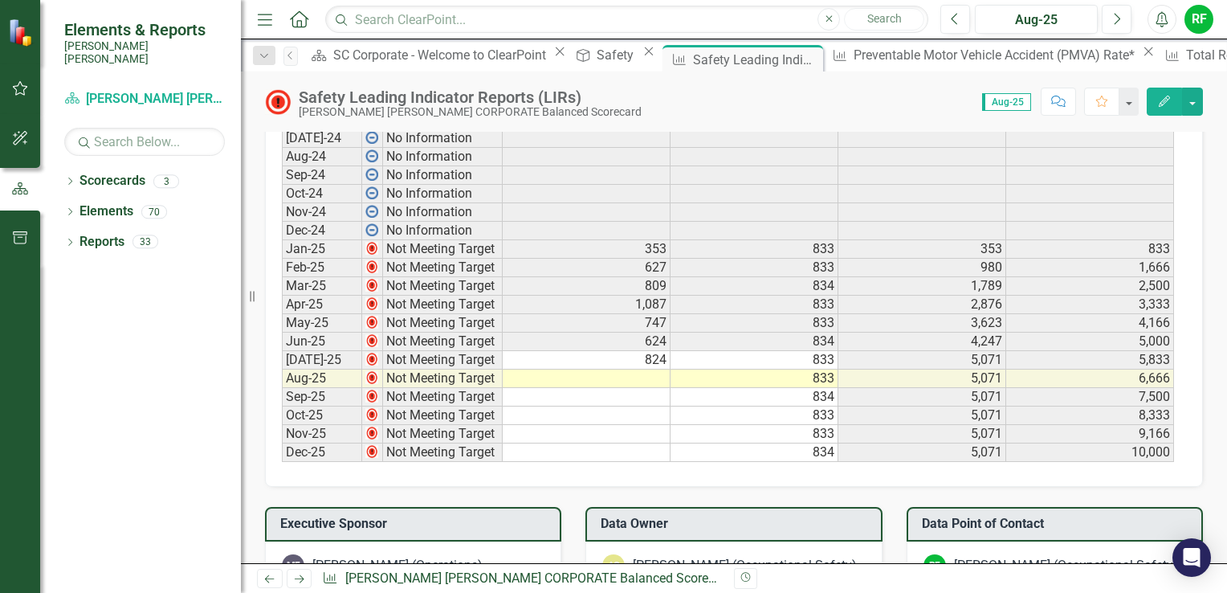
click at [647, 371] on td at bounding box center [587, 378] width 168 height 18
click at [649, 370] on td at bounding box center [587, 378] width 168 height 18
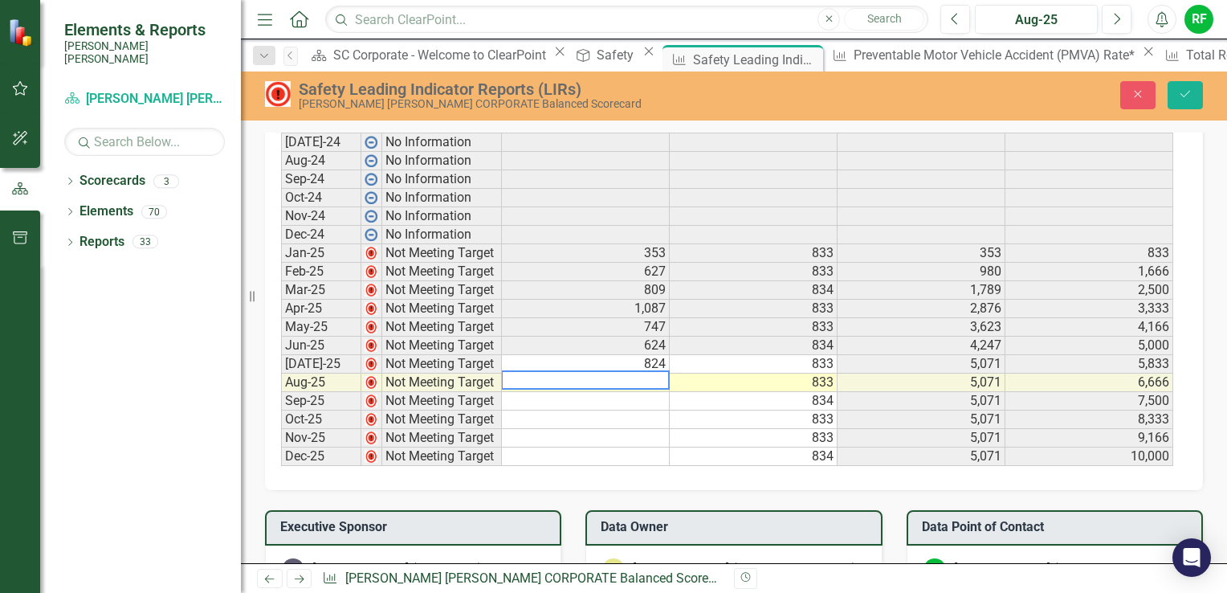
scroll to position [1047, 0]
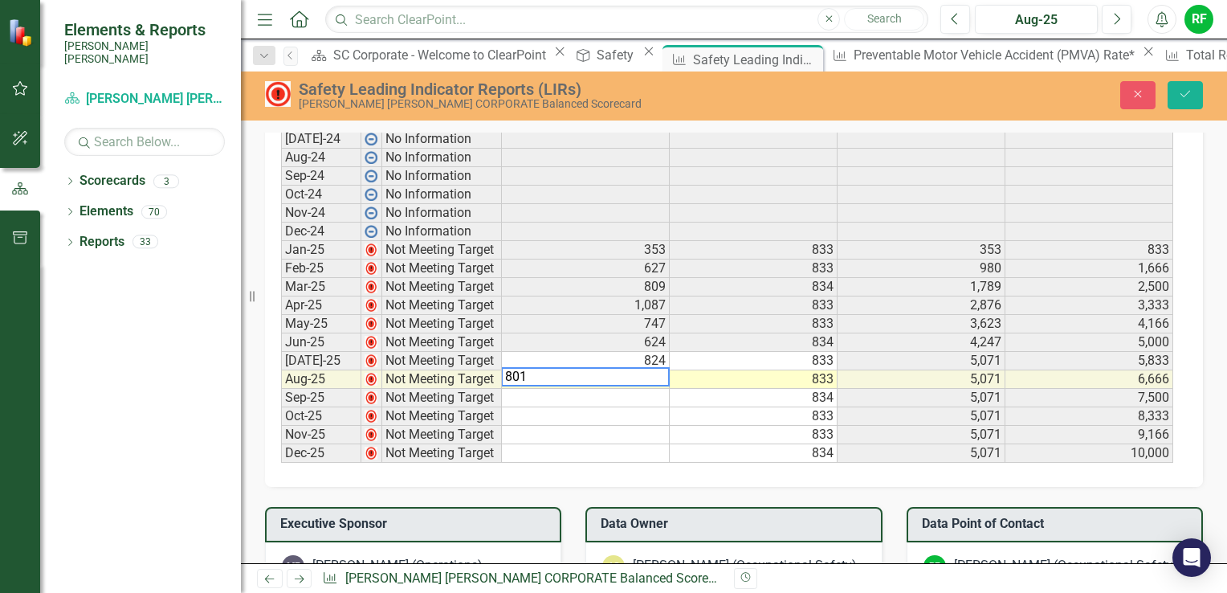
type textarea "834"
click at [747, 389] on td "834" at bounding box center [754, 398] width 168 height 18
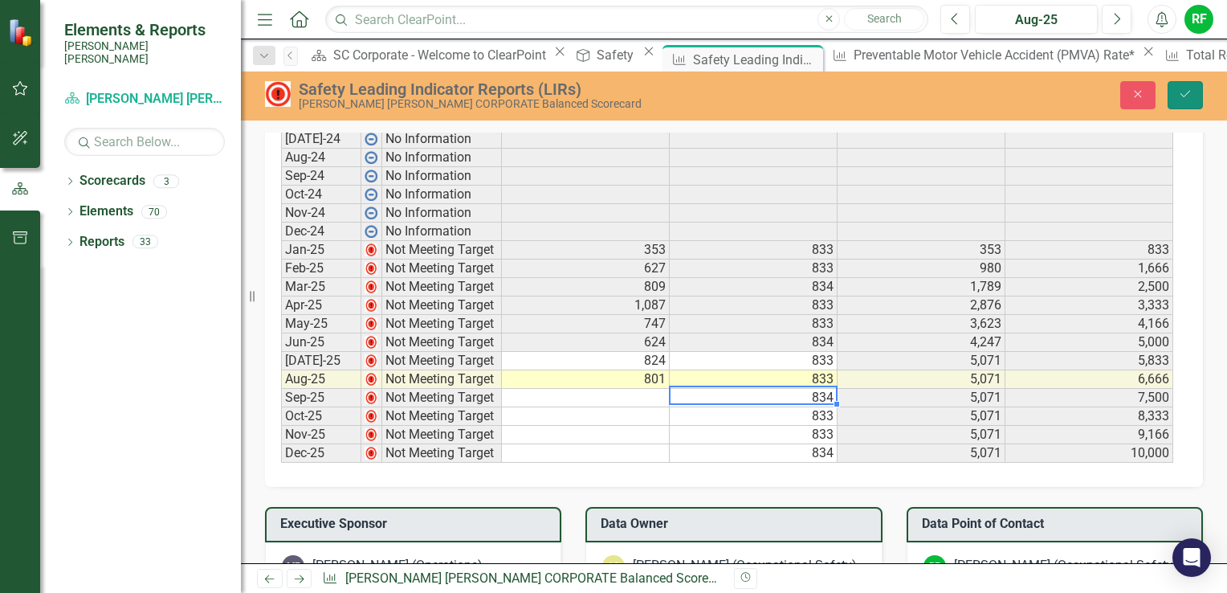
click at [1189, 98] on icon "Save" at bounding box center [1185, 93] width 14 height 11
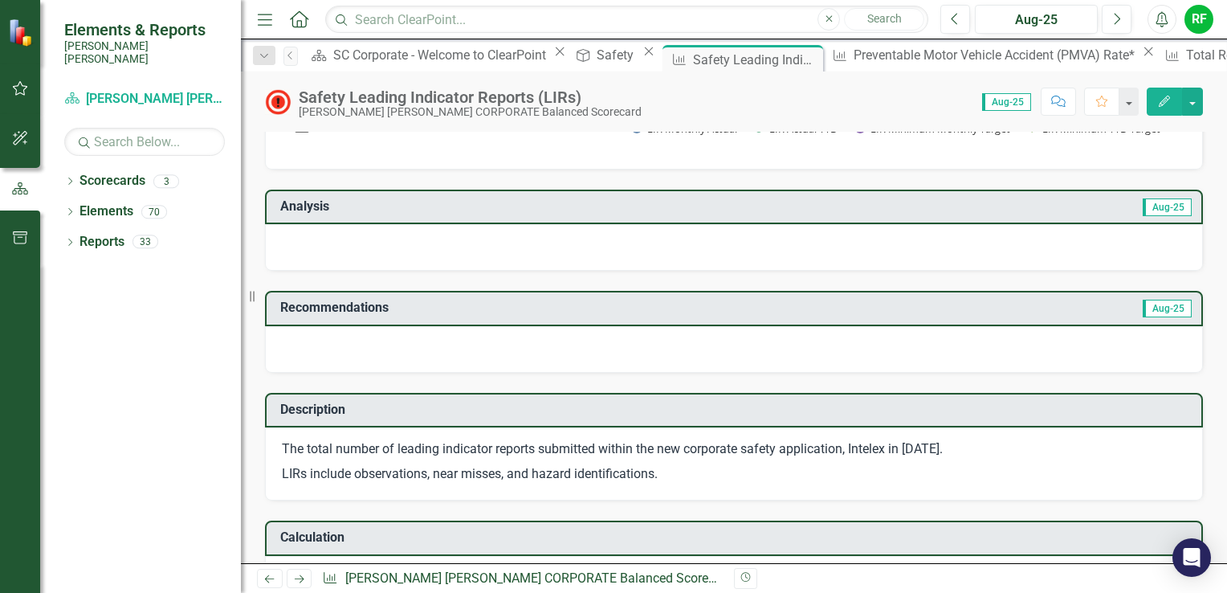
scroll to position [241, 0]
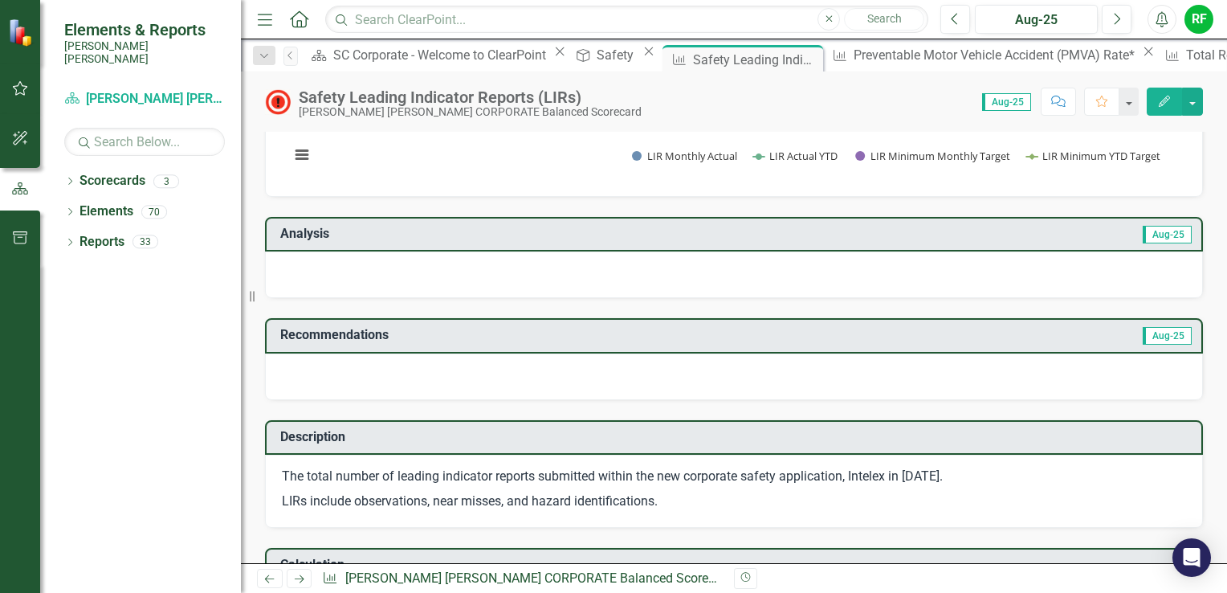
click at [342, 264] on div at bounding box center [734, 274] width 938 height 47
click at [341, 264] on div at bounding box center [734, 274] width 938 height 47
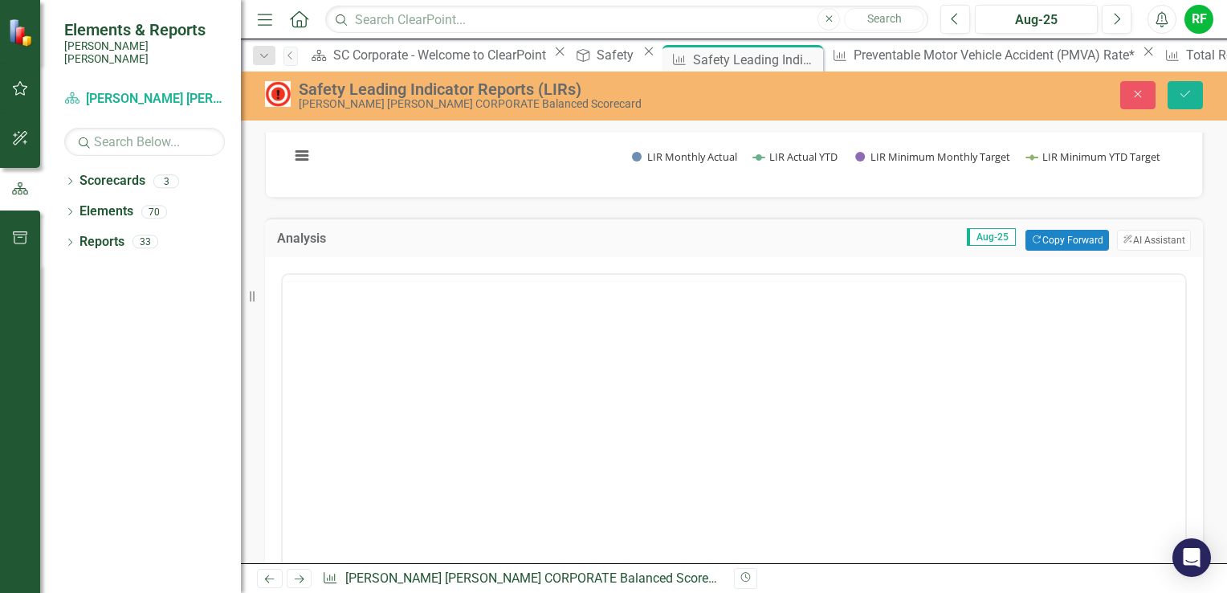
scroll to position [0, 0]
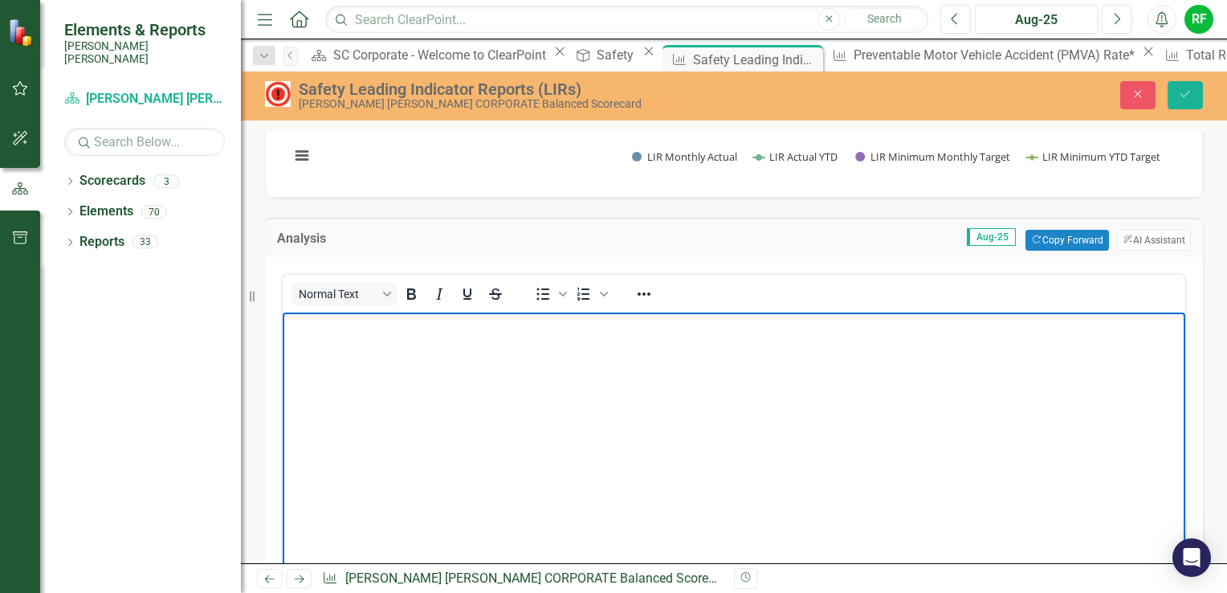
click at [333, 332] on p "Rich Text Area. Press ALT-0 for help." at bounding box center [734, 325] width 895 height 19
click at [411, 327] on p "We have 6061 entries referencing work observations, hazard ids, near miss, and …" at bounding box center [734, 325] width 895 height 19
click at [824, 327] on p "We have 6061 entries YTD, referencing work observations, hazard ids, near miss,…" at bounding box center [734, 325] width 895 height 19
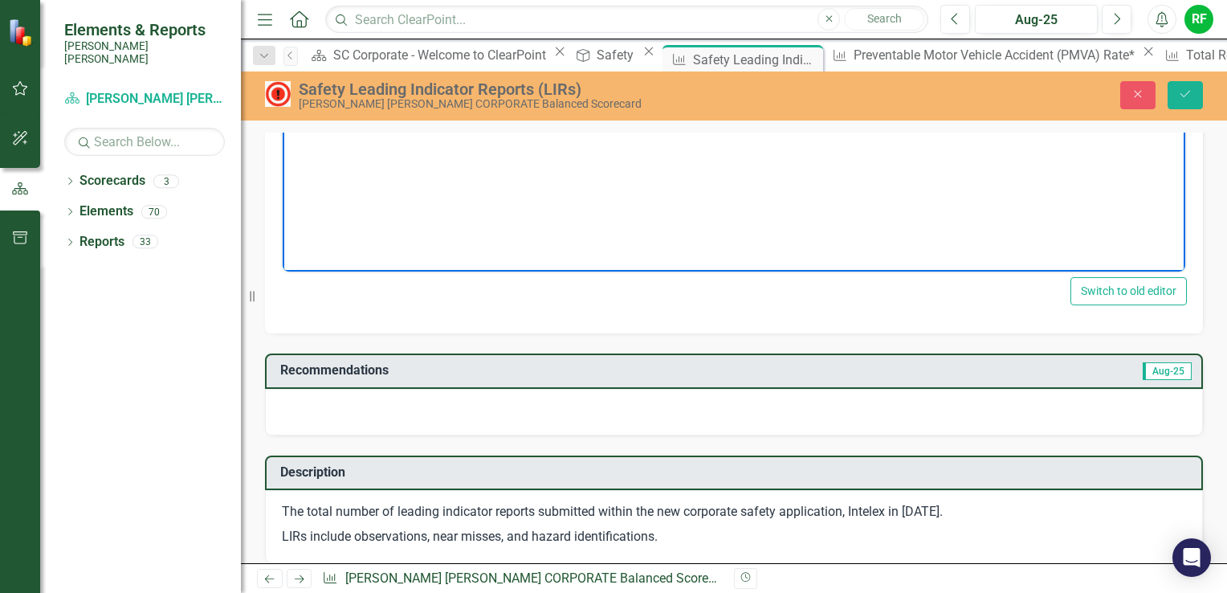
scroll to position [642, 0]
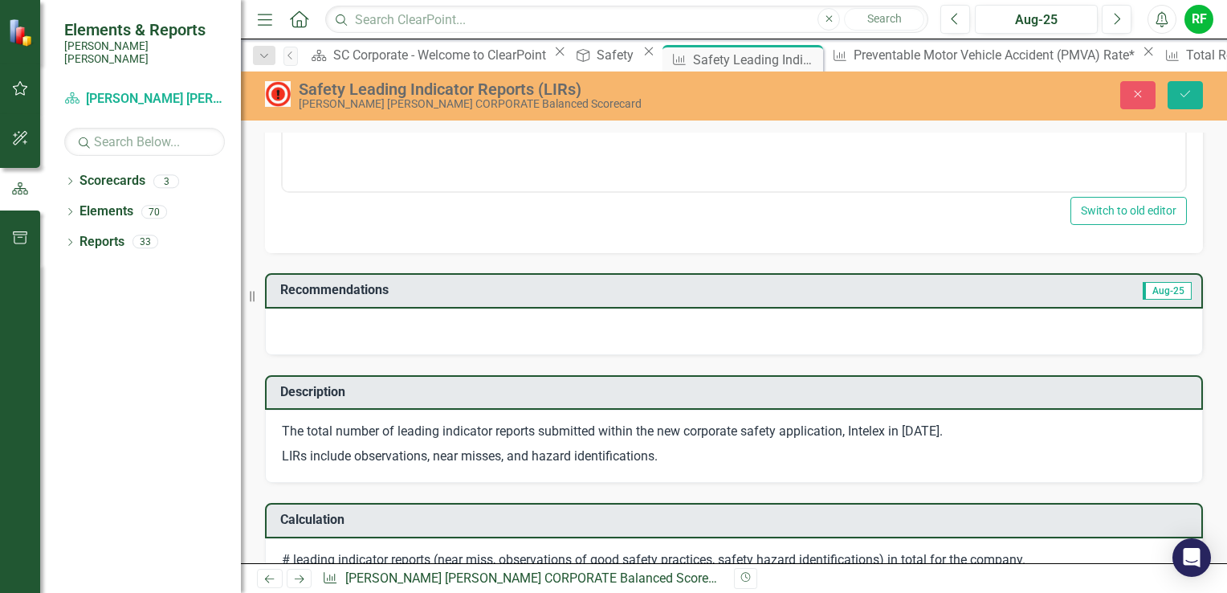
click at [357, 314] on div at bounding box center [734, 331] width 938 height 47
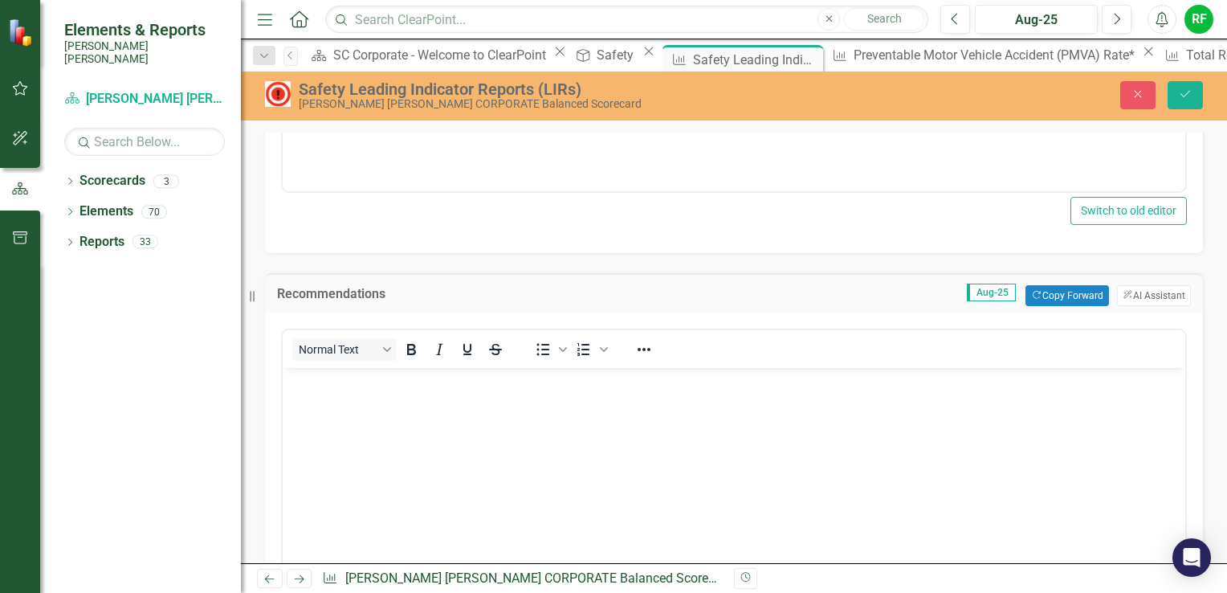
scroll to position [0, 0]
click at [349, 392] on body "Rich Text Area. Press ALT-0 for help." at bounding box center [734, 488] width 903 height 241
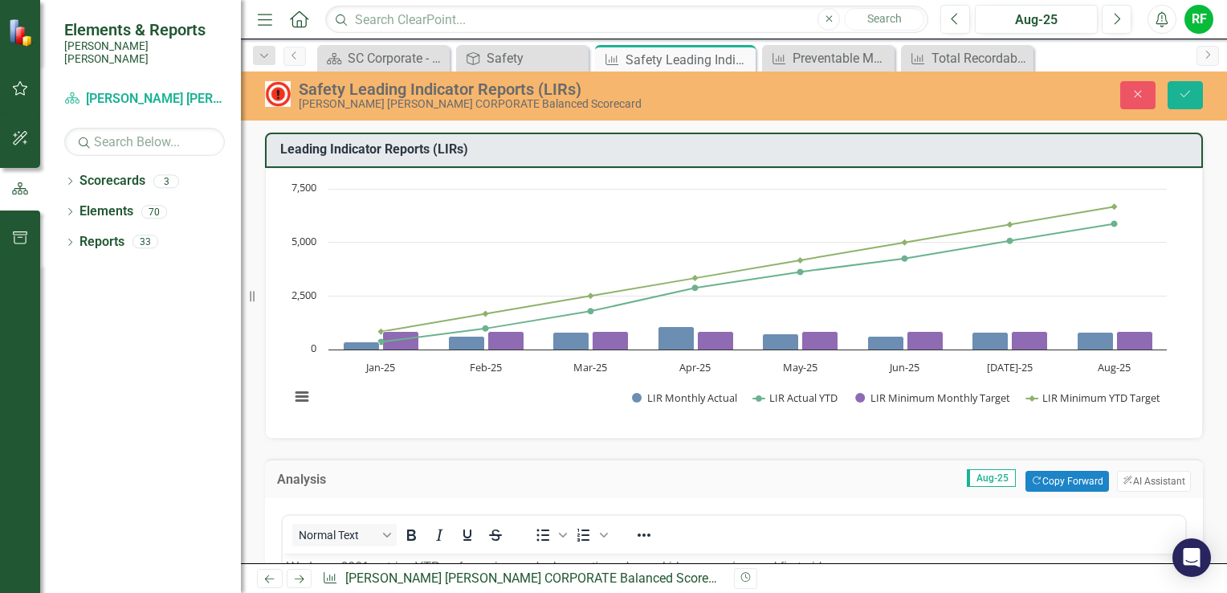
scroll to position [642, 0]
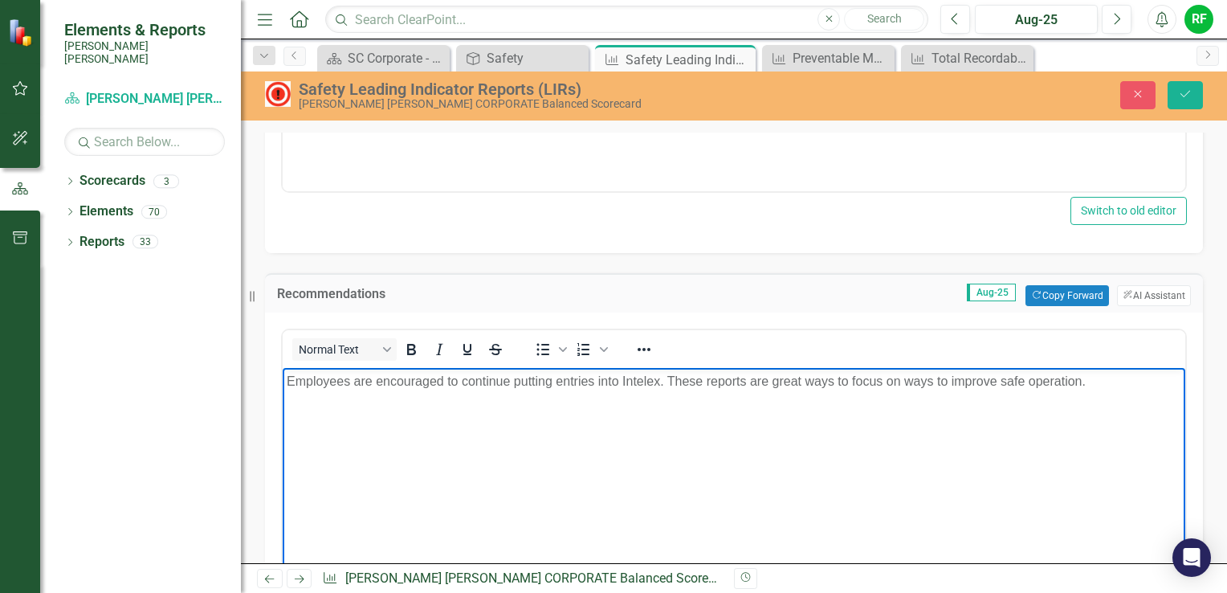
click at [836, 379] on p "Employees are encouraged to continue putting entries into Intelex. These report…" at bounding box center [734, 381] width 895 height 19
click at [1100, 378] on p "Employees are encouraged to continue putting entries into Intelex. These report…" at bounding box center [734, 381] width 895 height 19
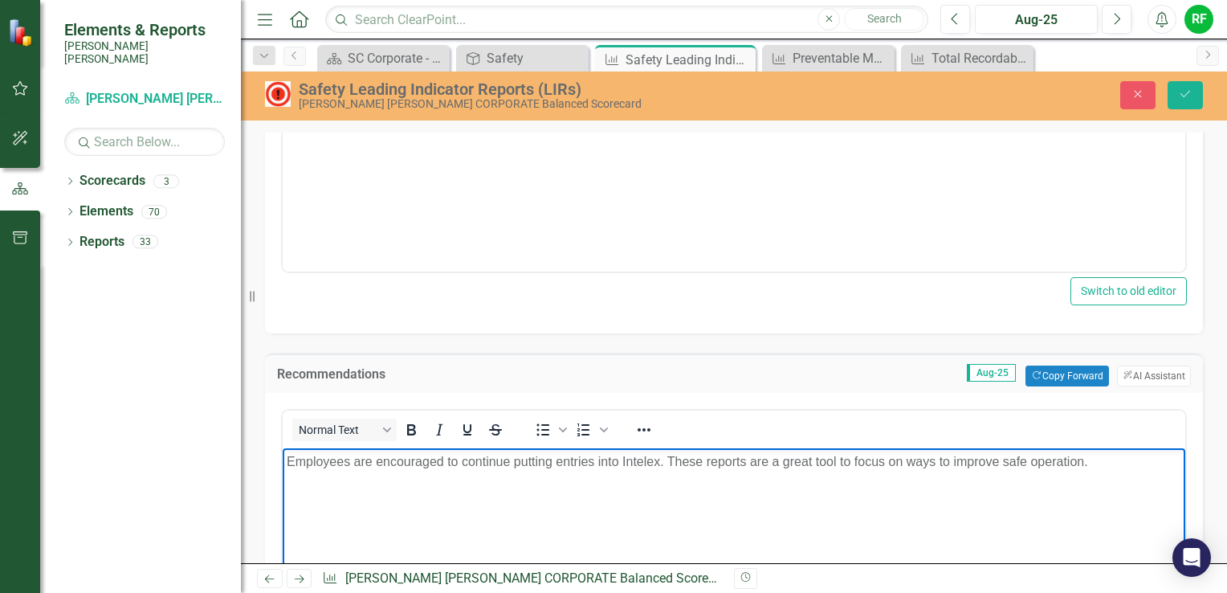
scroll to position [562, 0]
click at [1185, 88] on icon "Save" at bounding box center [1185, 93] width 14 height 11
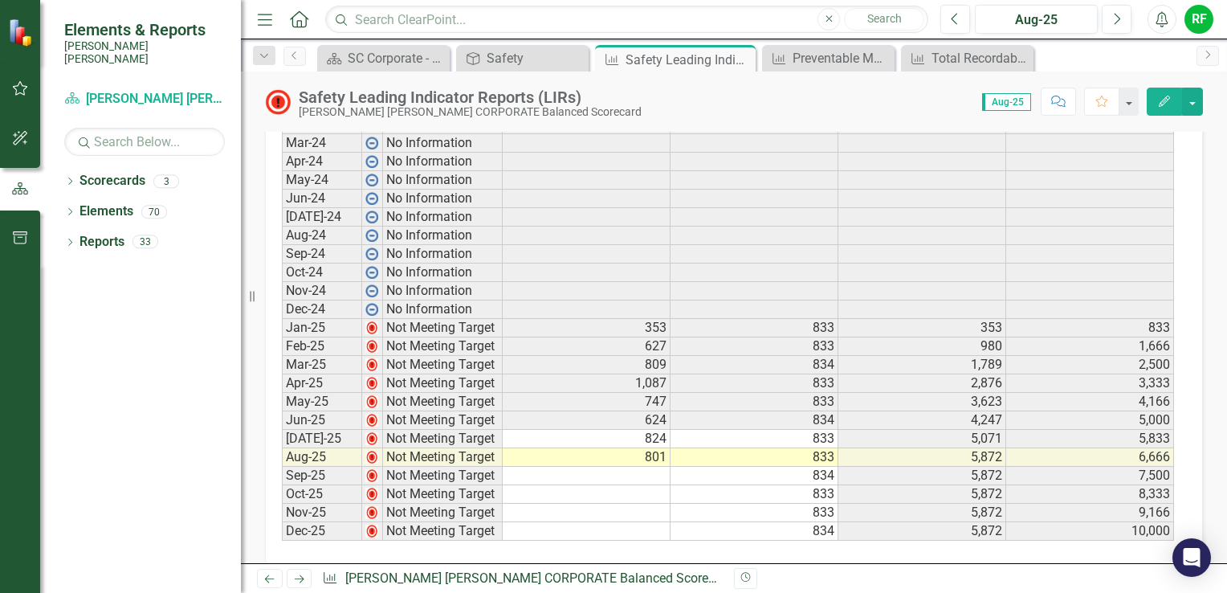
scroll to position [1044, 0]
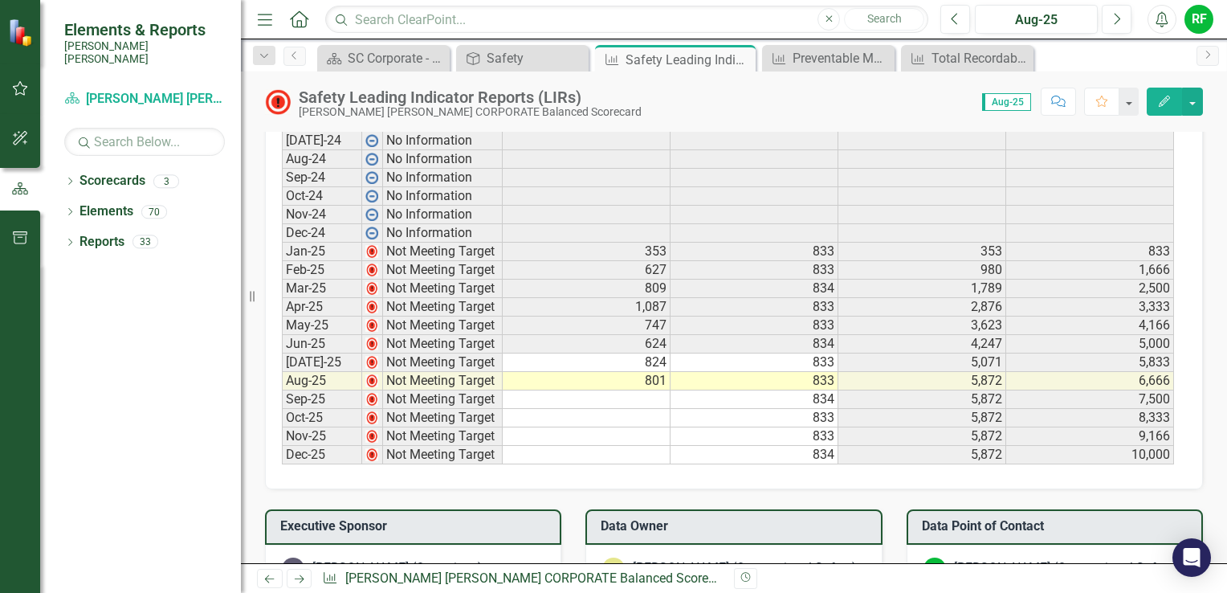
click at [658, 353] on td "824" at bounding box center [587, 362] width 168 height 18
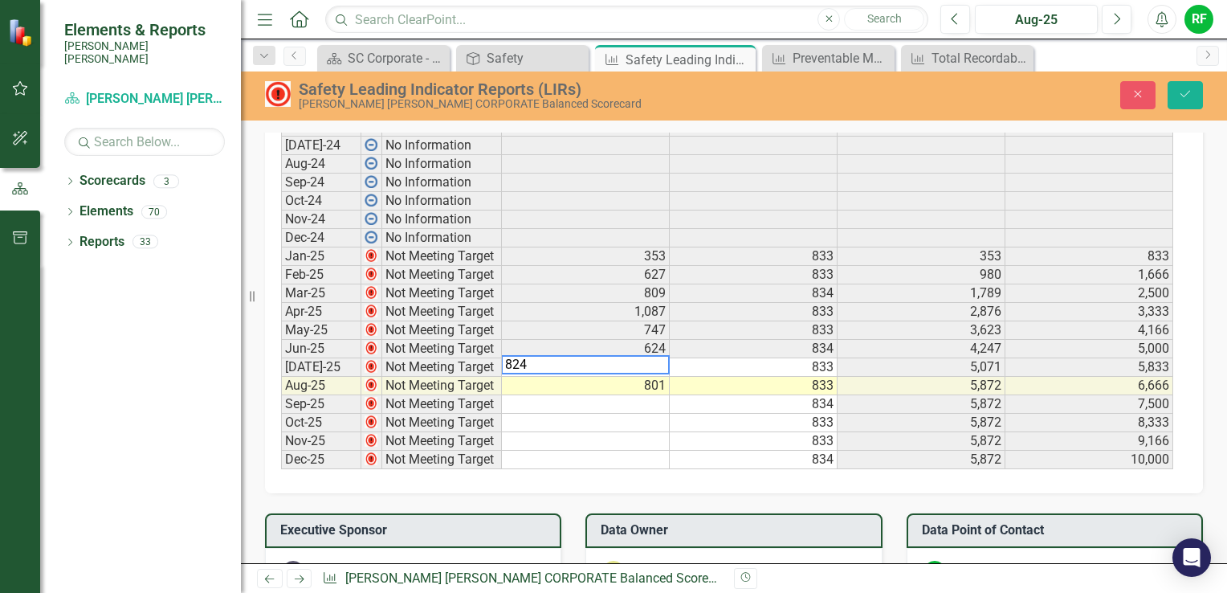
scroll to position [1047, 0]
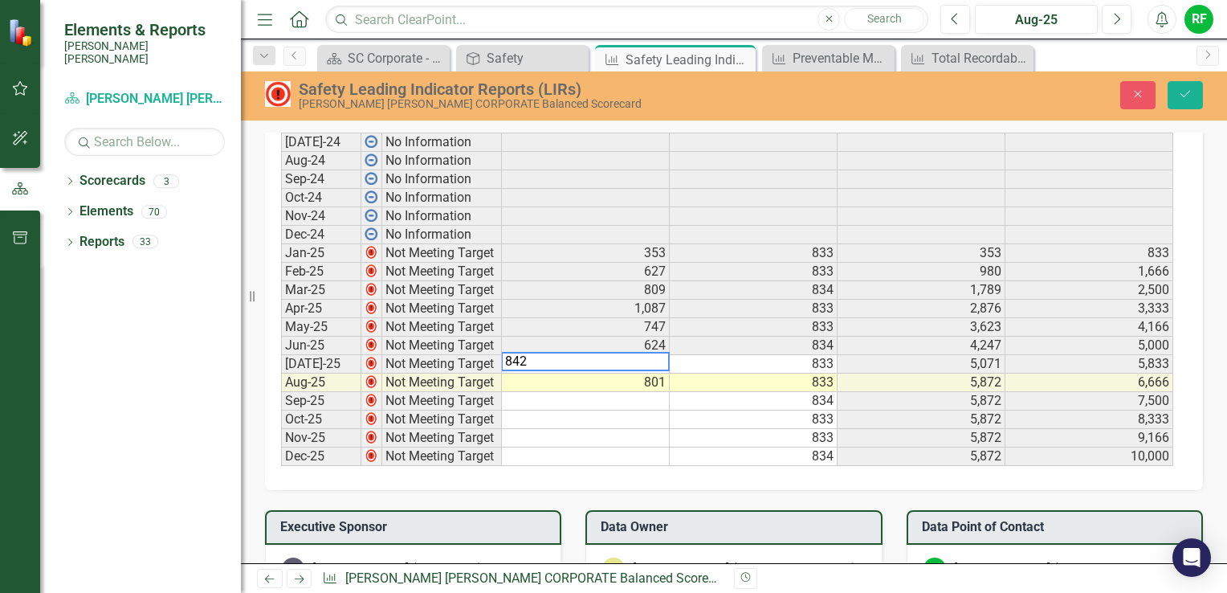
type textarea "842"
click at [652, 341] on td "624" at bounding box center [586, 345] width 168 height 18
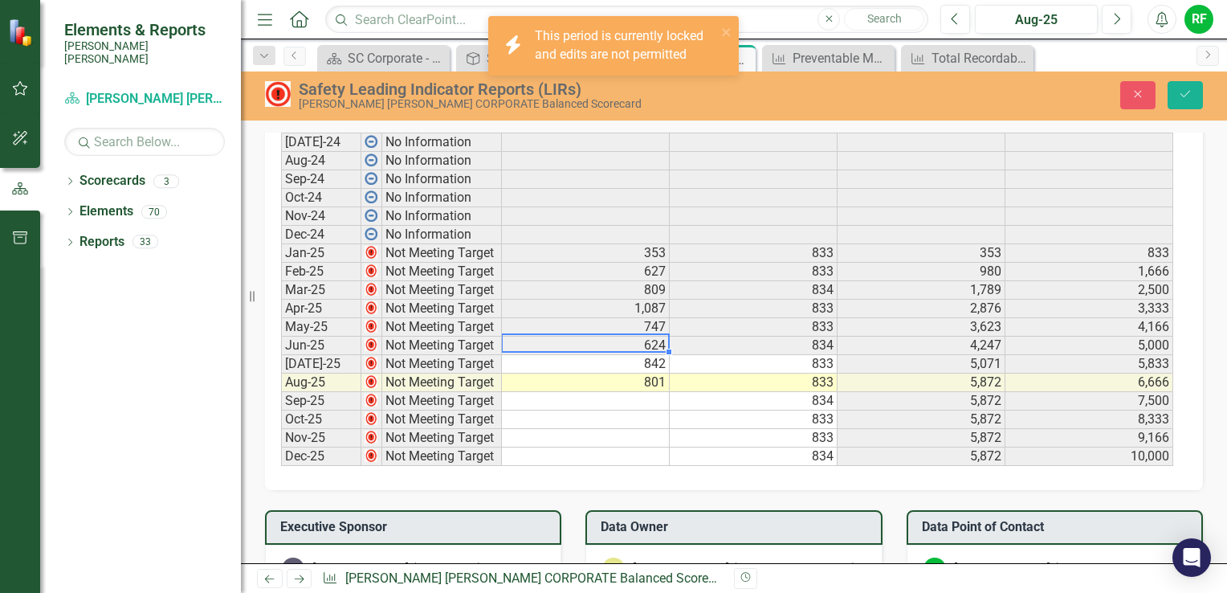
click at [653, 341] on td "624" at bounding box center [586, 345] width 168 height 18
click at [653, 340] on td "624" at bounding box center [586, 345] width 168 height 18
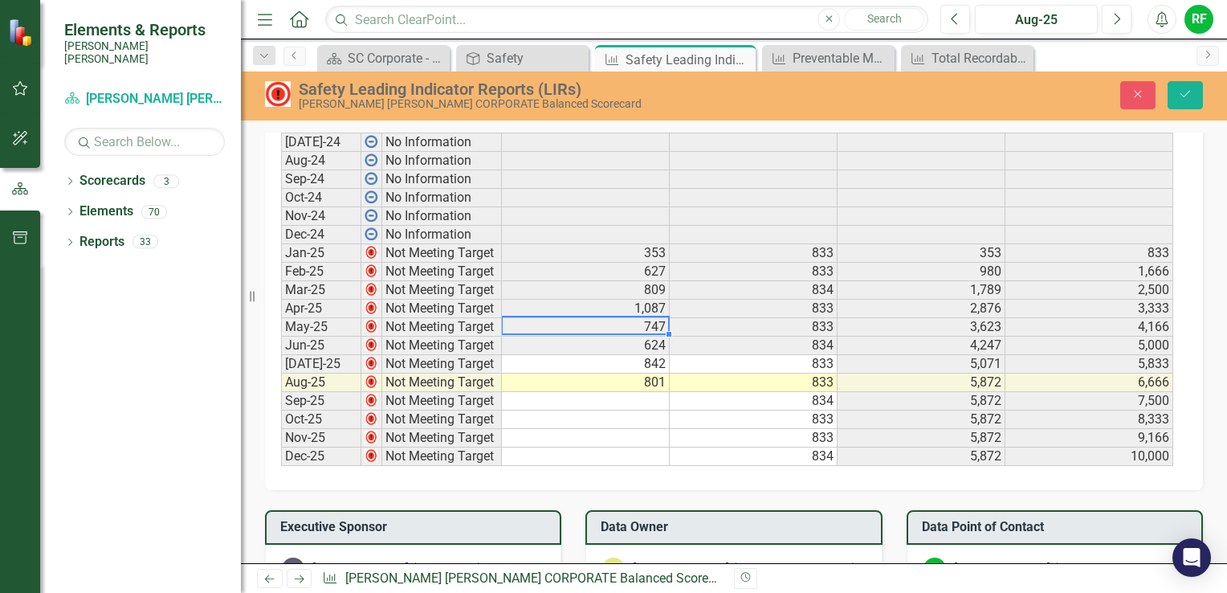
click at [655, 318] on td "747" at bounding box center [586, 327] width 168 height 18
click at [1186, 94] on icon "Save" at bounding box center [1185, 93] width 14 height 11
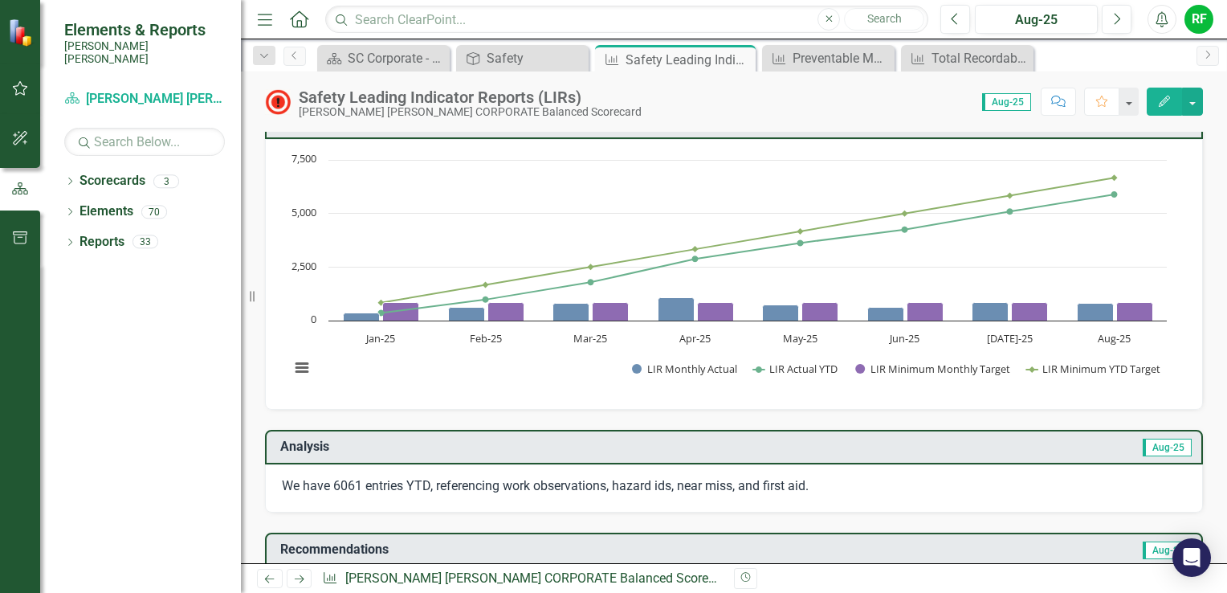
scroll to position [0, 0]
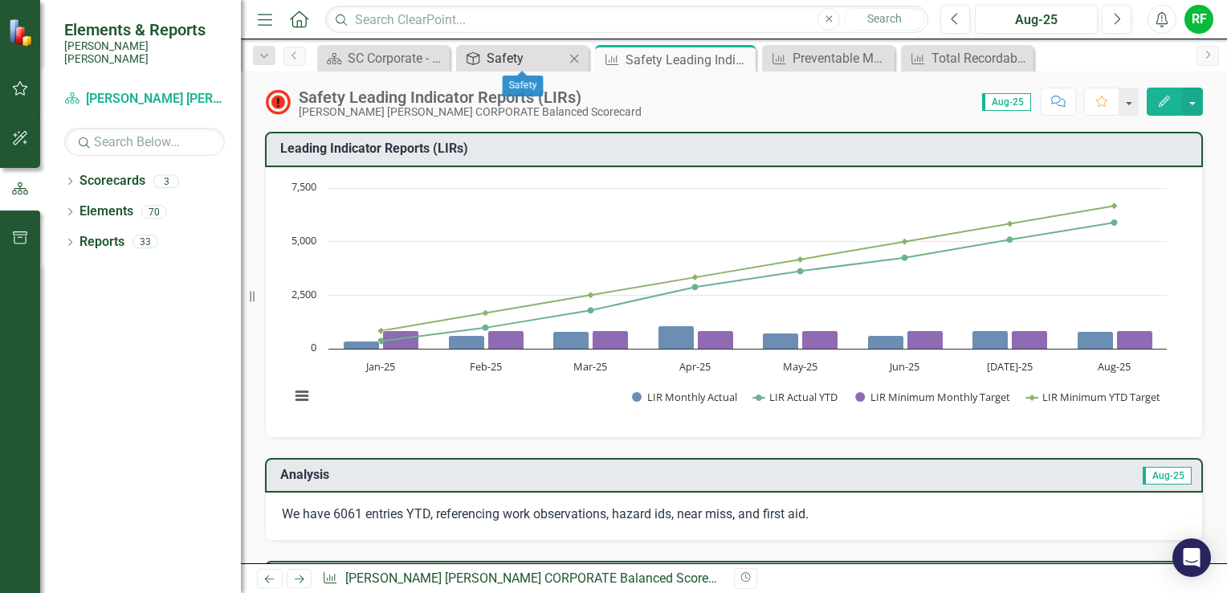
click at [482, 63] on link "Objective Safety" at bounding box center [512, 58] width 104 height 20
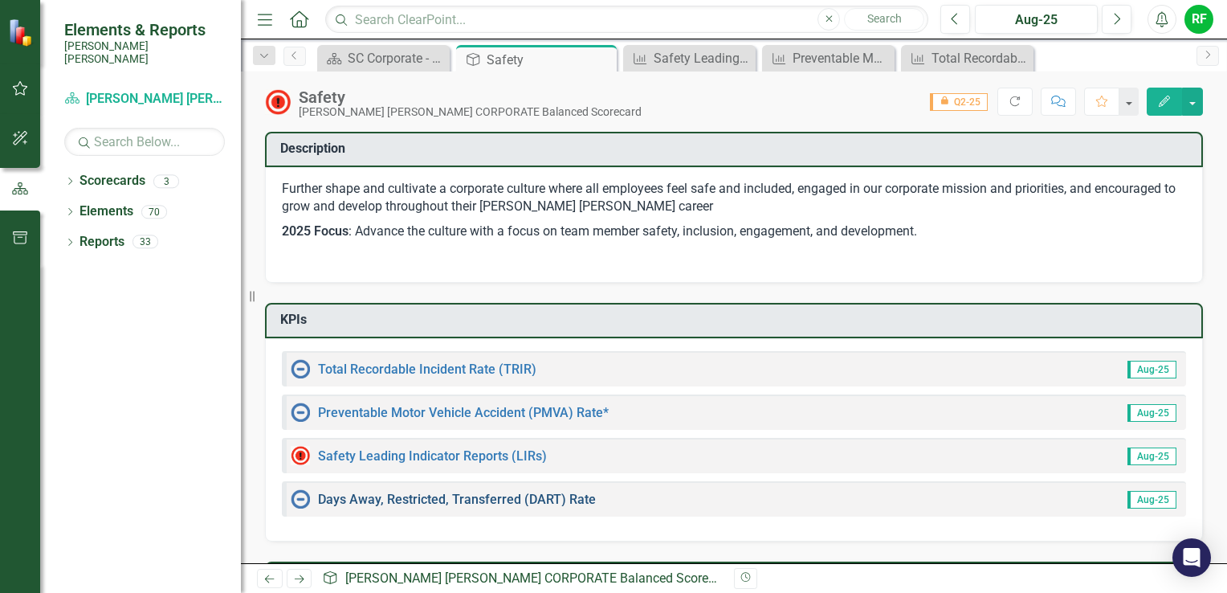
click at [530, 498] on link "Days Away, Restricted, Transferred (DART) Rate" at bounding box center [457, 498] width 278 height 15
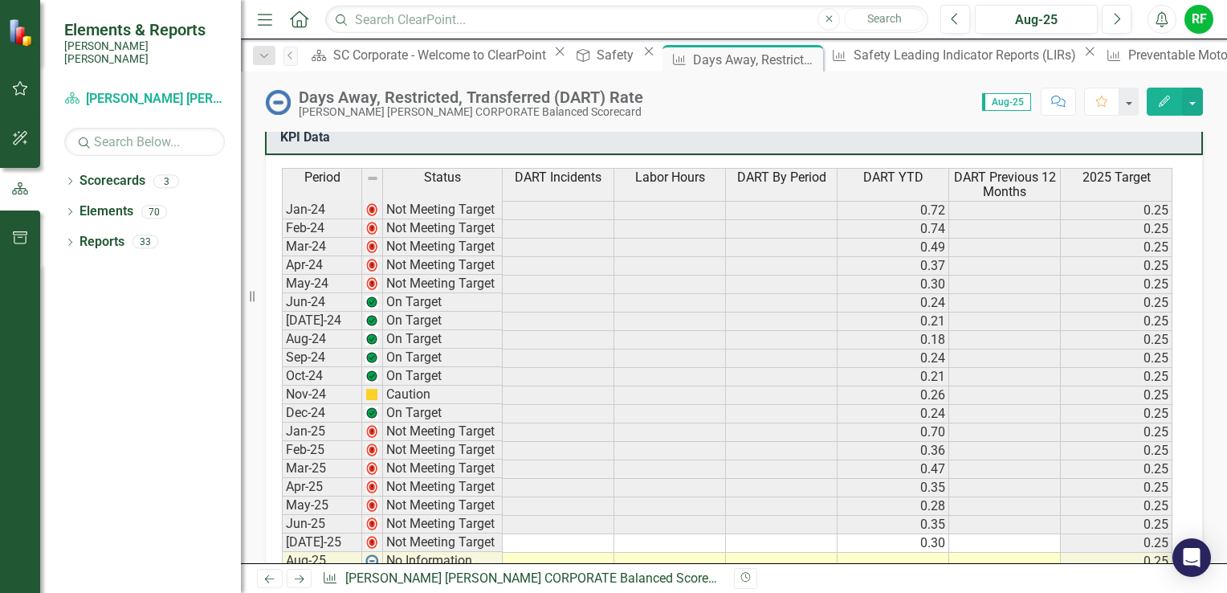
scroll to position [1124, 0]
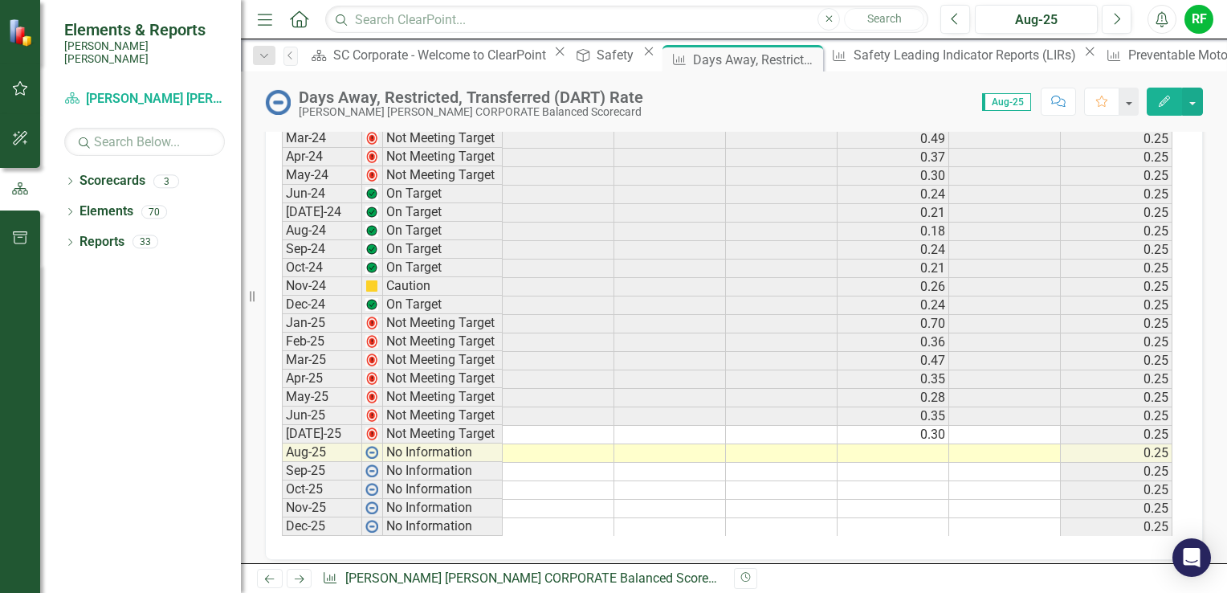
click at [905, 447] on td at bounding box center [894, 453] width 112 height 18
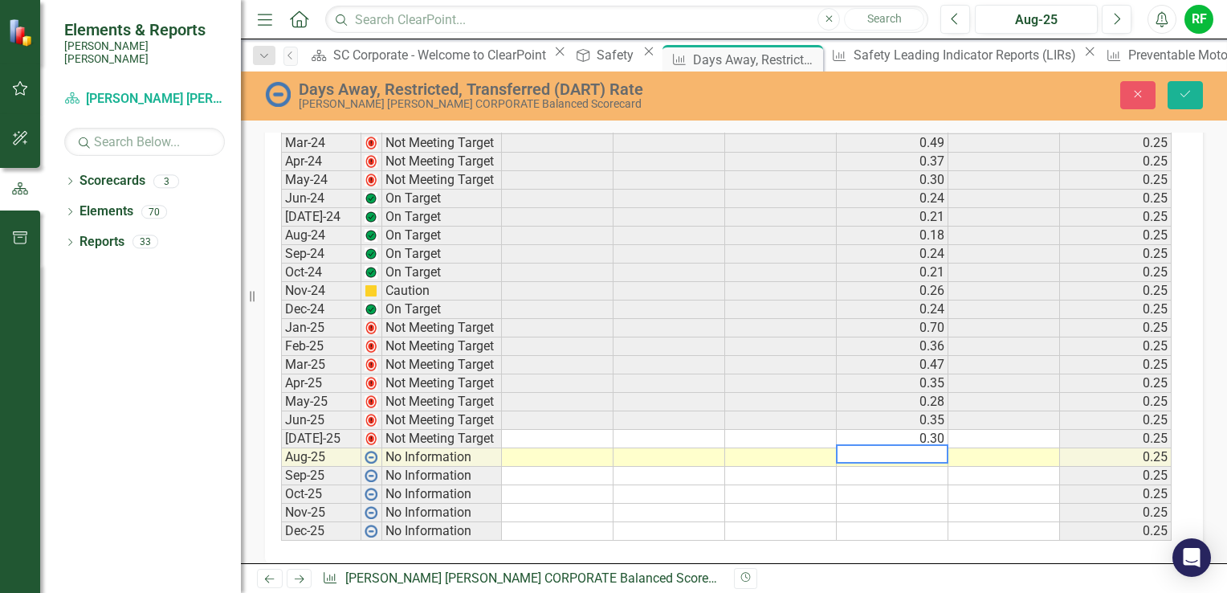
scroll to position [1128, 0]
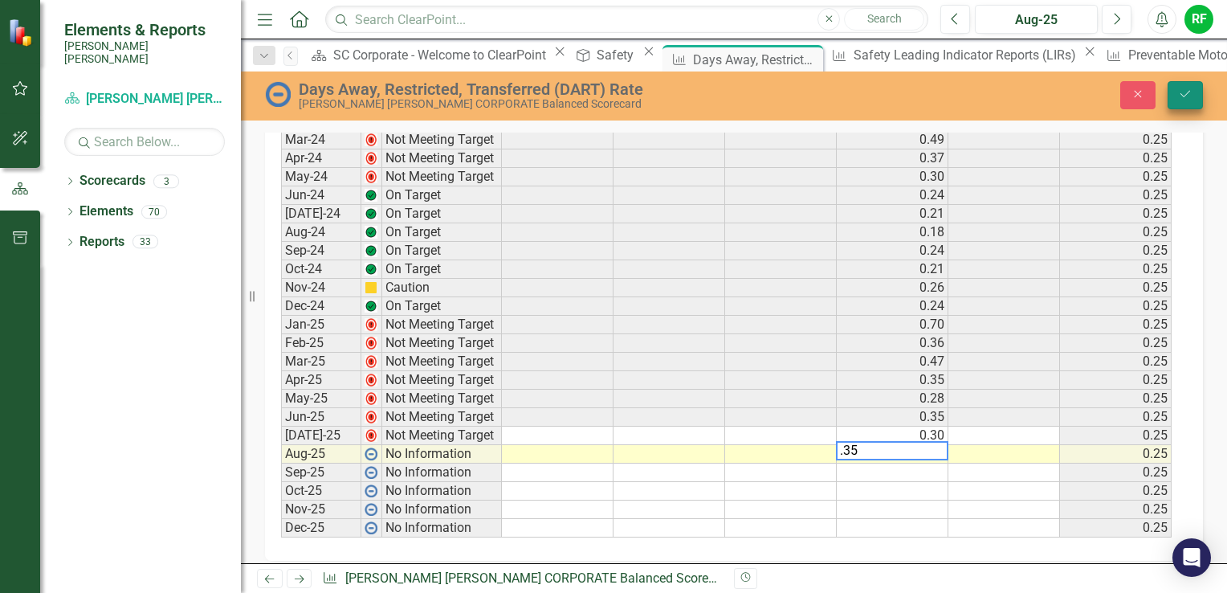
type textarea ".35"
click at [1182, 88] on button "Save" at bounding box center [1185, 95] width 35 height 28
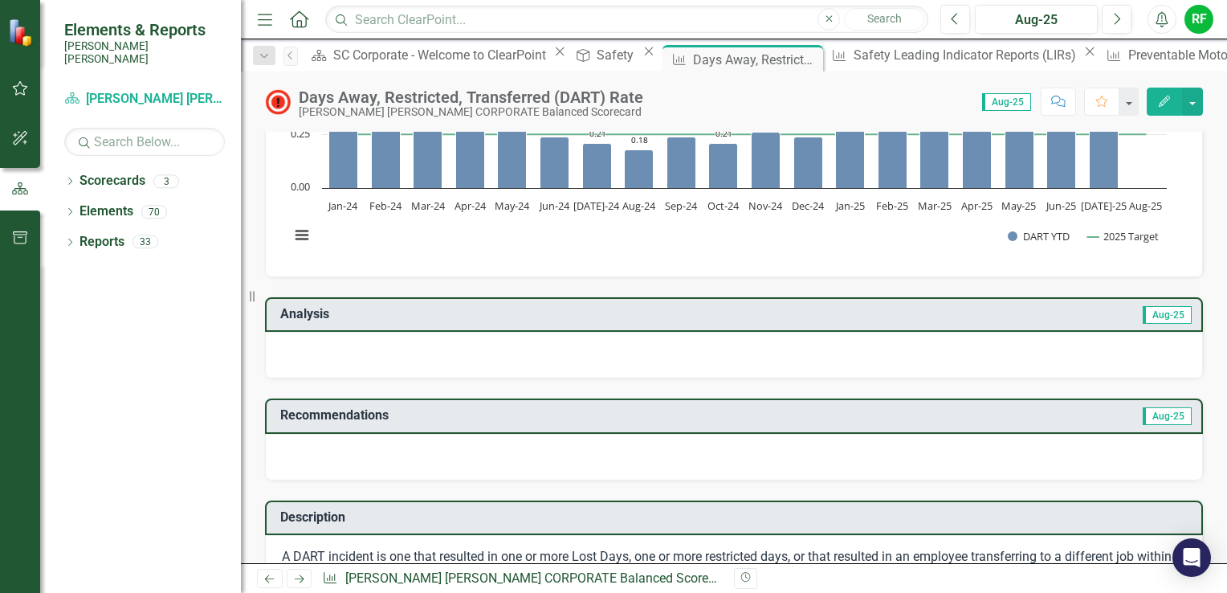
scroll to position [241, 0]
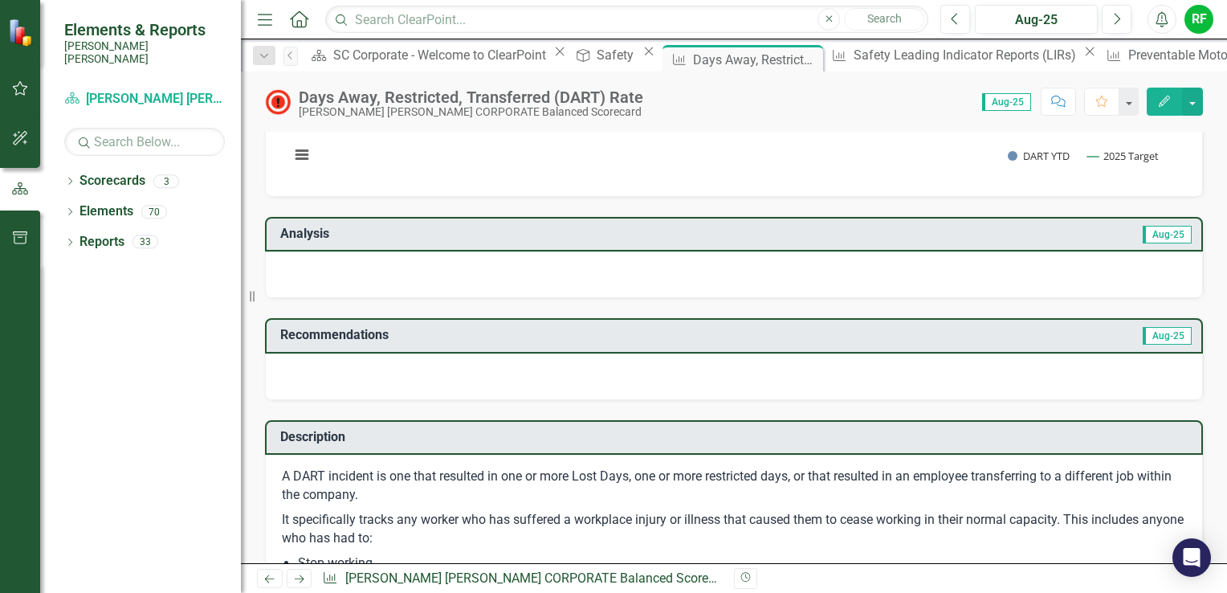
click at [378, 265] on div at bounding box center [734, 274] width 938 height 47
click at [377, 264] on div at bounding box center [734, 274] width 938 height 47
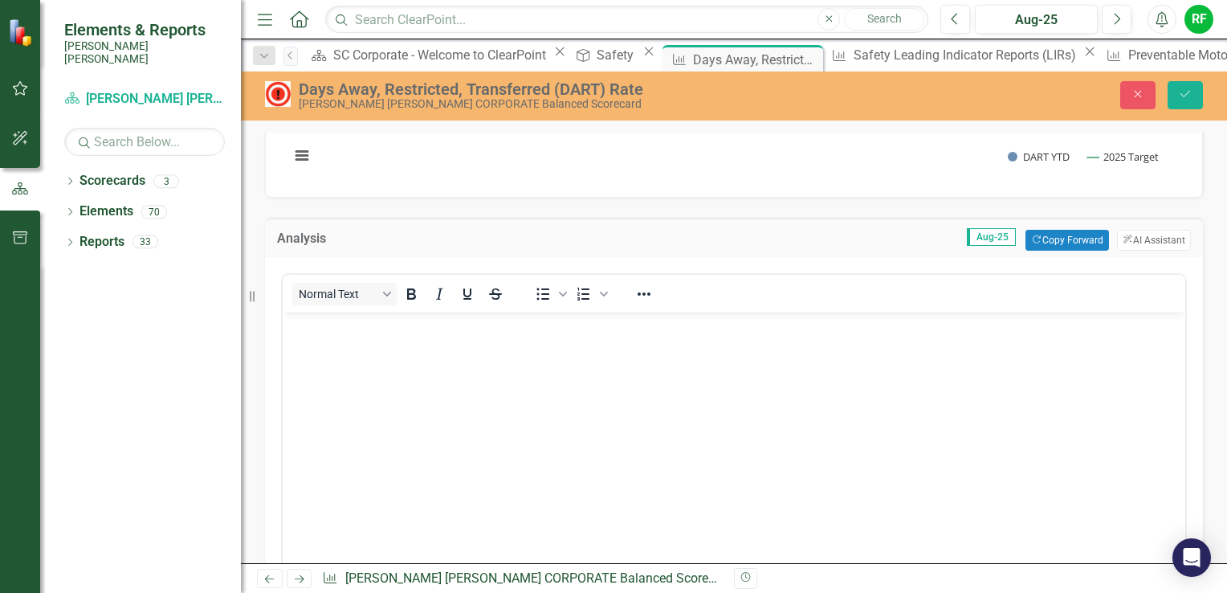
scroll to position [0, 0]
click at [347, 318] on p "Rich Text Area. Press ALT-0 for help." at bounding box center [734, 325] width 895 height 19
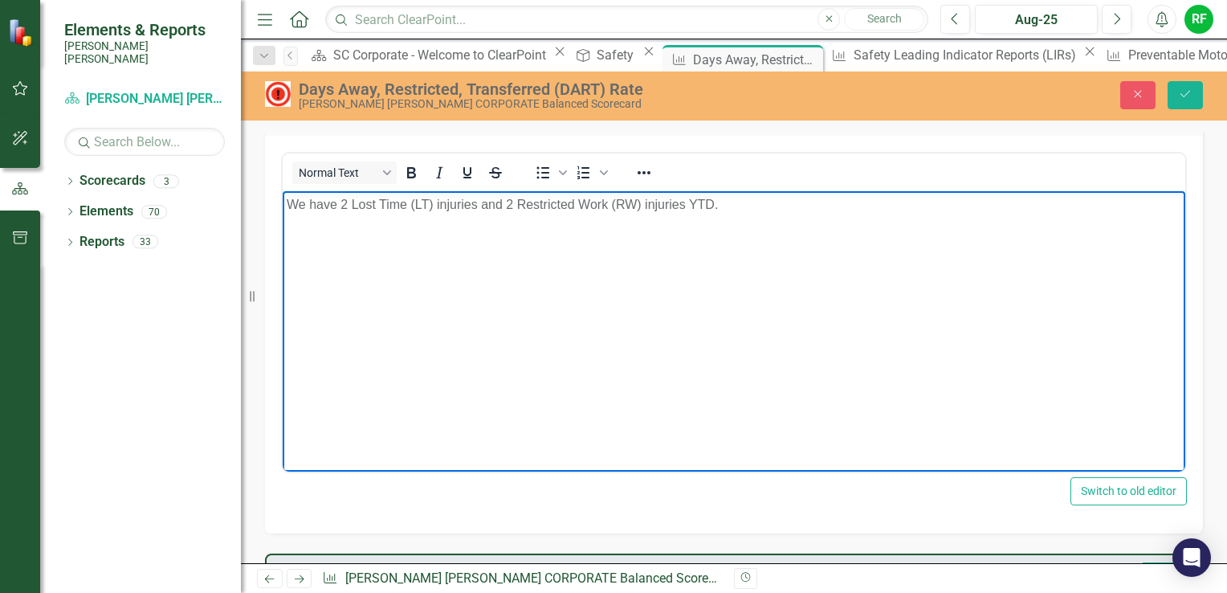
scroll to position [241, 0]
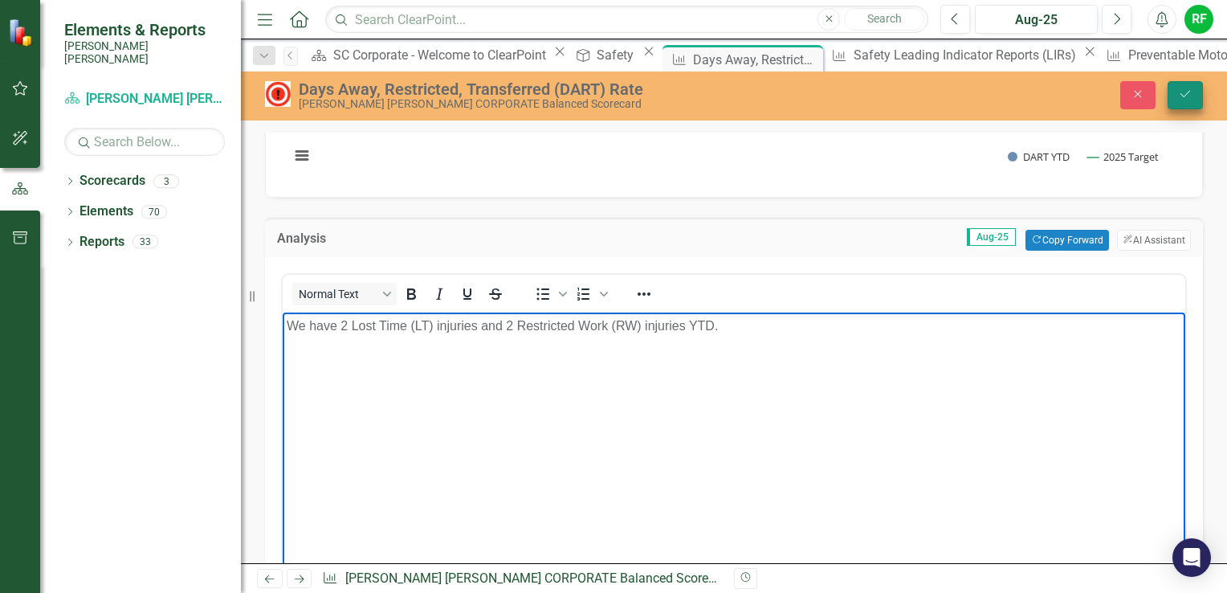
click at [1187, 98] on icon "Save" at bounding box center [1185, 93] width 14 height 11
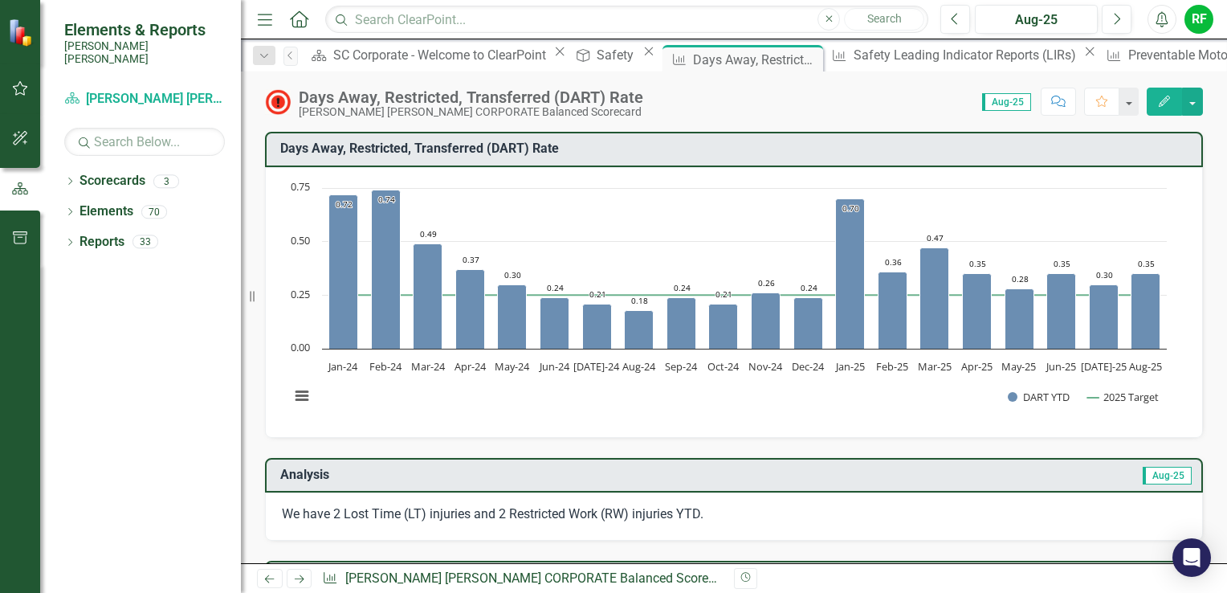
scroll to position [161, 0]
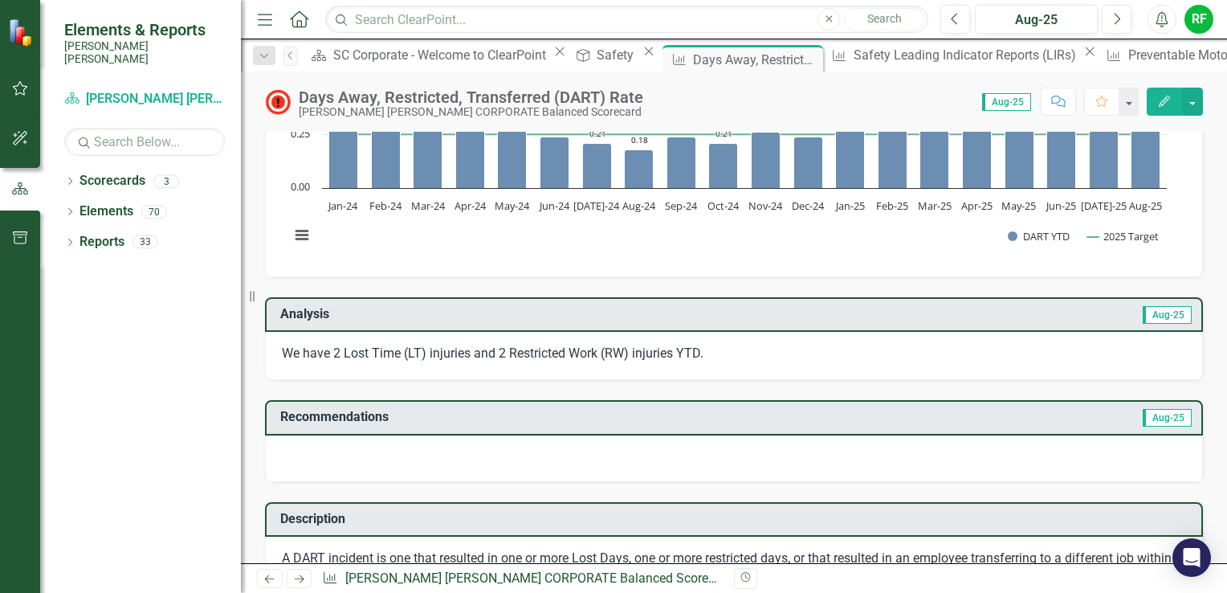
click at [333, 440] on div at bounding box center [734, 458] width 938 height 47
click at [332, 440] on div at bounding box center [734, 458] width 938 height 47
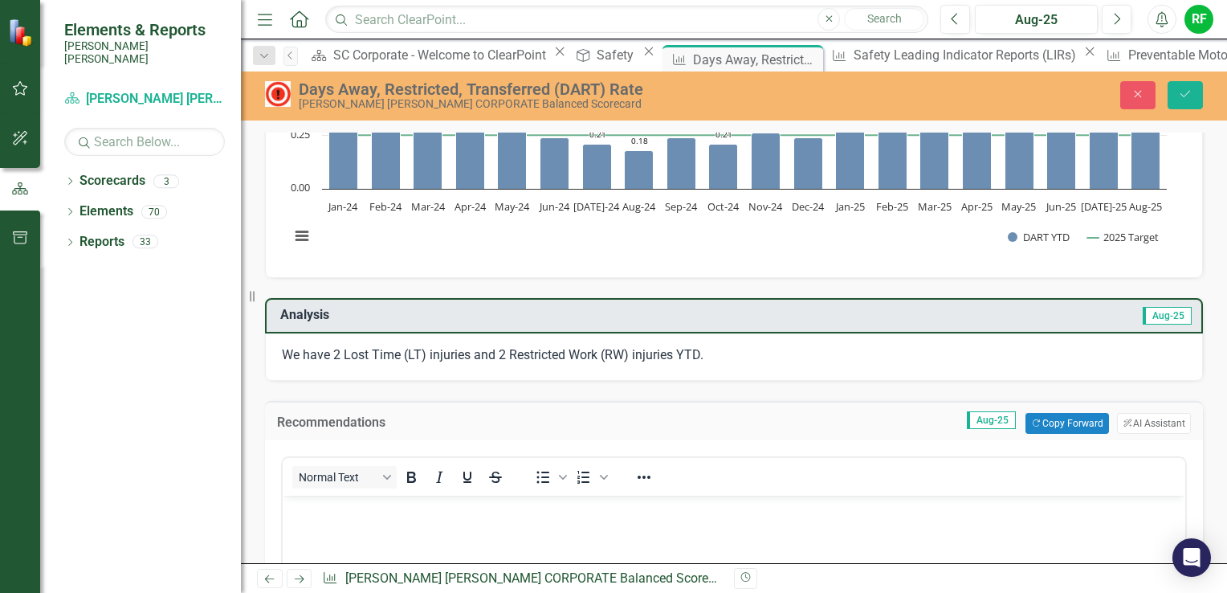
scroll to position [0, 0]
click at [323, 507] on p "Rich Text Area. Press ALT-0 for help." at bounding box center [734, 509] width 895 height 19
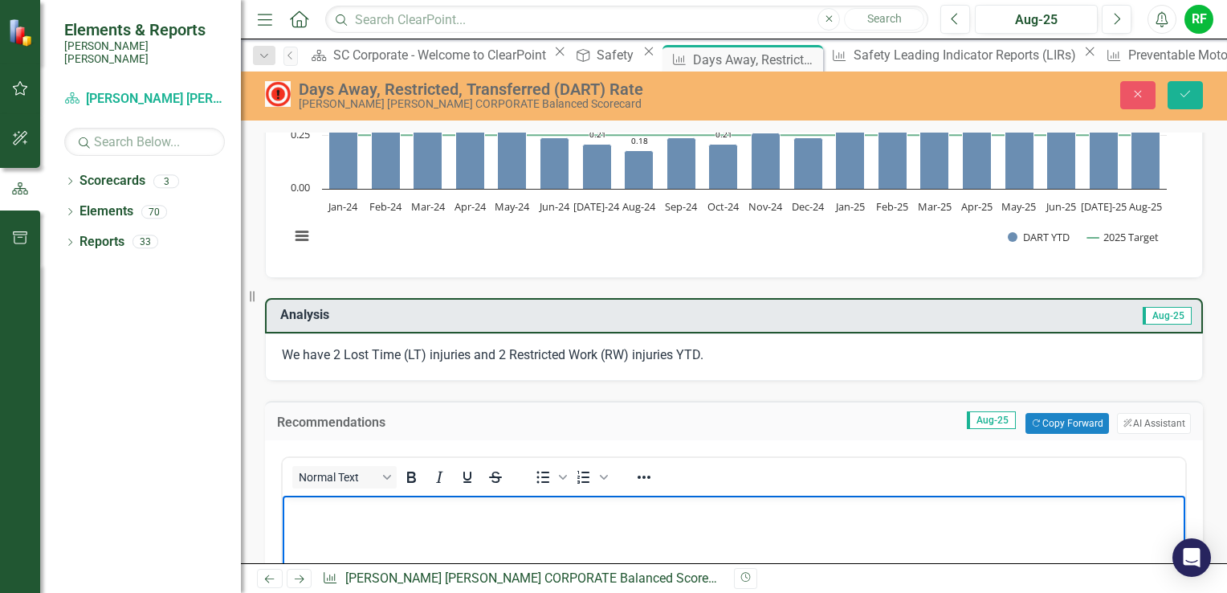
click at [323, 506] on p "Rich Text Area. Press ALT-0 for help." at bounding box center [734, 509] width 895 height 19
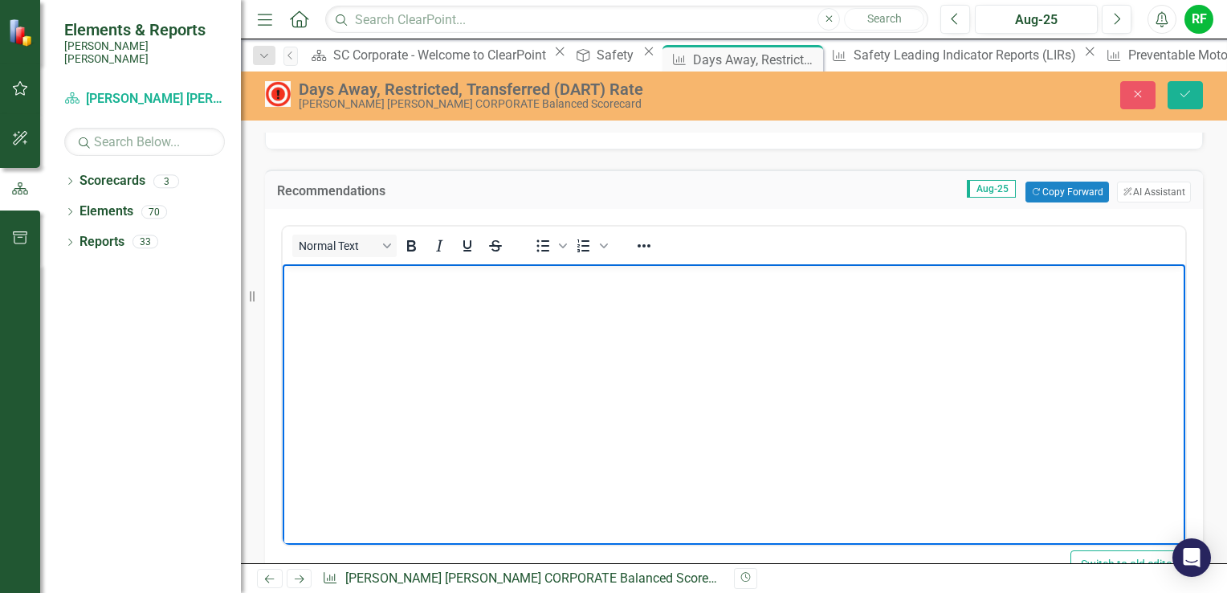
scroll to position [402, 0]
